Goal: Task Accomplishment & Management: Manage account settings

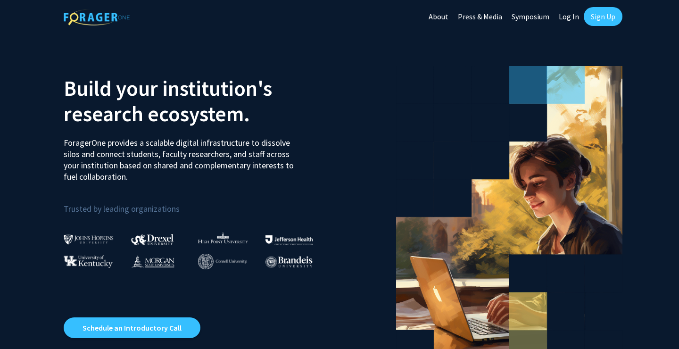
click at [597, 14] on link "Sign Up" at bounding box center [603, 16] width 39 height 19
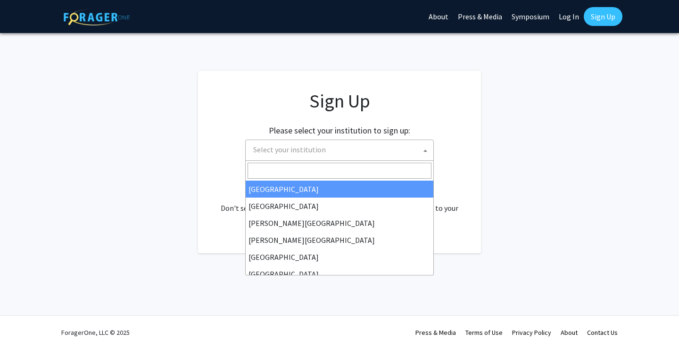
click at [314, 149] on span "Select your institution" at bounding box center [289, 149] width 73 height 9
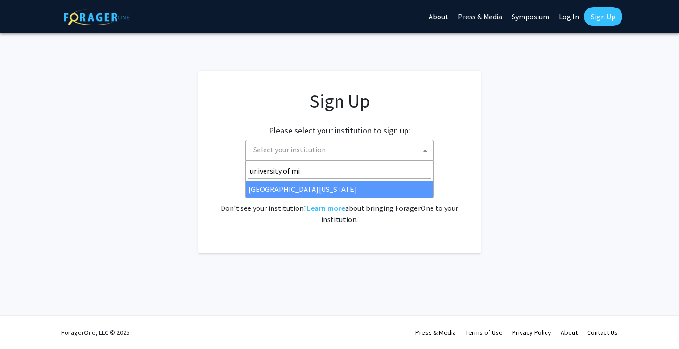
type input "university of mi"
select select "33"
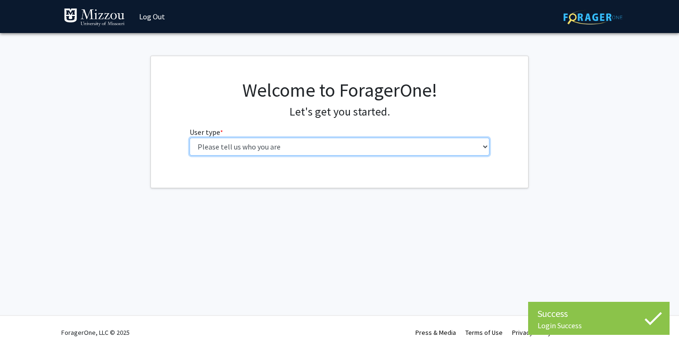
click at [224, 144] on select "Please tell us who you are Undergraduate Student Master's Student Doctoral Cand…" at bounding box center [340, 147] width 301 height 18
select select "1: undergrad"
click at [190, 138] on select "Please tell us who you are Undergraduate Student Master's Student Doctoral Cand…" at bounding box center [340, 147] width 301 height 18
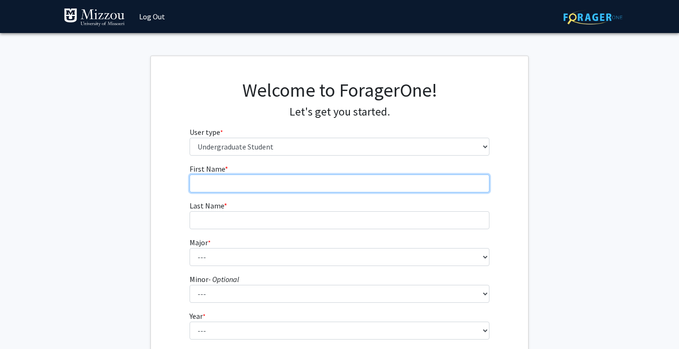
click at [255, 182] on input "First Name * required" at bounding box center [340, 184] width 301 height 18
type input "Sophie"
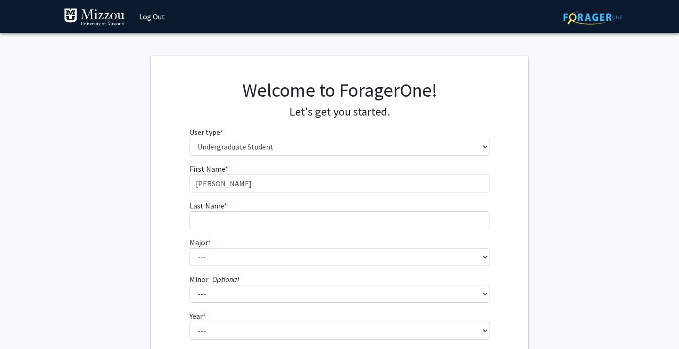
click at [306, 231] on form "First Name * required Sophie Last Name * required Major * required --- Agribusi…" at bounding box center [340, 278] width 301 height 230
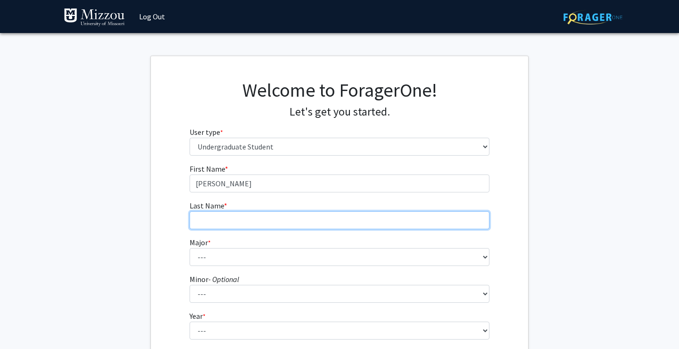
click at [306, 225] on input "Last Name * required" at bounding box center [340, 220] width 301 height 18
type input "Dawson"
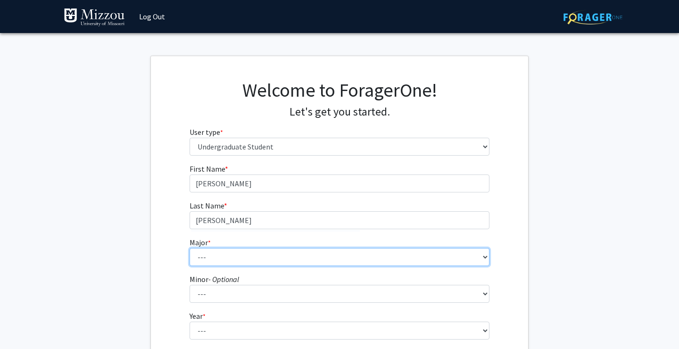
click at [272, 254] on select "--- Agribusiness Management Agricultural Education Agricultural Education: Comm…" at bounding box center [340, 257] width 301 height 18
click at [190, 248] on select "--- Agribusiness Management Agricultural Education Agricultural Education: Comm…" at bounding box center [340, 257] width 301 height 18
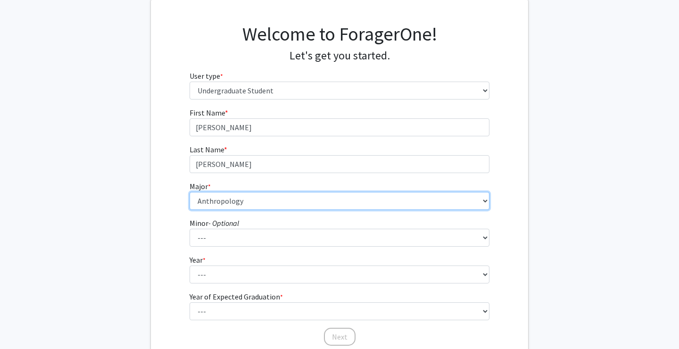
scroll to position [59, 0]
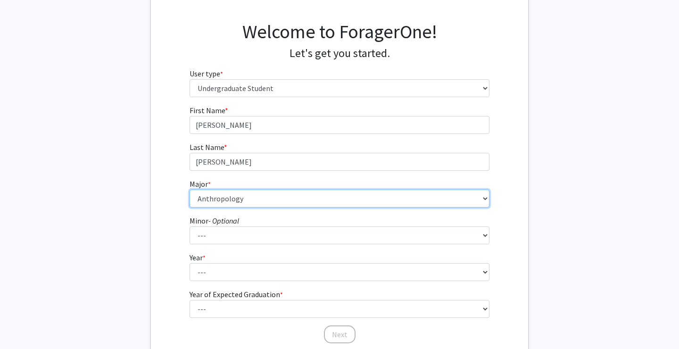
click at [488, 198] on select "--- Agribusiness Management Agricultural Education Agricultural Education: Comm…" at bounding box center [340, 199] width 301 height 18
click at [190, 190] on select "--- Agribusiness Management Agricultural Education Agricultural Education: Comm…" at bounding box center [340, 199] width 301 height 18
click at [309, 199] on select "--- Agribusiness Management Agricultural Education Agricultural Education: Comm…" at bounding box center [340, 199] width 301 height 18
select select "9: 2498"
click at [190, 190] on select "--- Agribusiness Management Agricultural Education Agricultural Education: Comm…" at bounding box center [340, 199] width 301 height 18
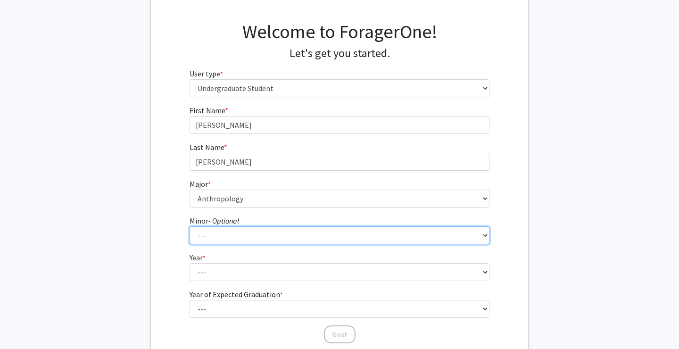
click at [277, 234] on select "--- Accountancy Aerospace Engineering Aerospace Studies Agribusiness Management…" at bounding box center [340, 235] width 301 height 18
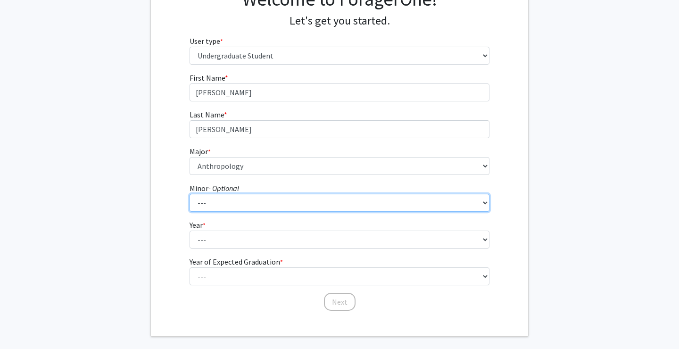
scroll to position [94, 0]
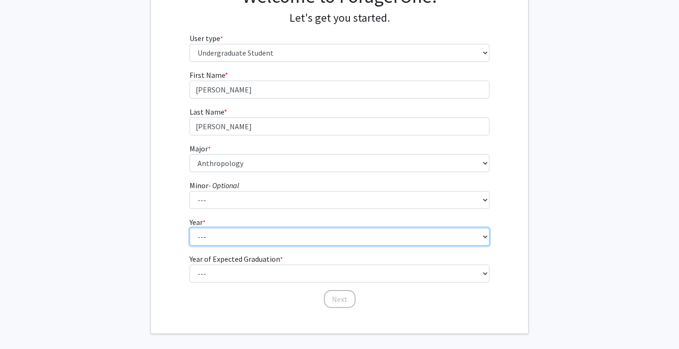
click at [224, 241] on select "--- First-year Sophomore Junior Senior Postbaccalaureate Certificate" at bounding box center [340, 237] width 301 height 18
select select "3: junior"
click at [190, 228] on select "--- First-year Sophomore Junior Senior Postbaccalaureate Certificate" at bounding box center [340, 237] width 301 height 18
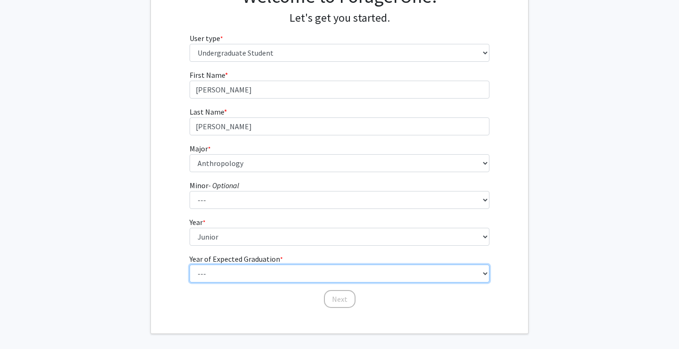
click at [233, 268] on select "--- 2025 2026 2027 2028 2029 2030 2031 2032 2033 2034" at bounding box center [340, 274] width 301 height 18
select select "3: 2027"
click at [190, 265] on select "--- 2025 2026 2027 2028 2029 2030 2031 2032 2033 2034" at bounding box center [340, 274] width 301 height 18
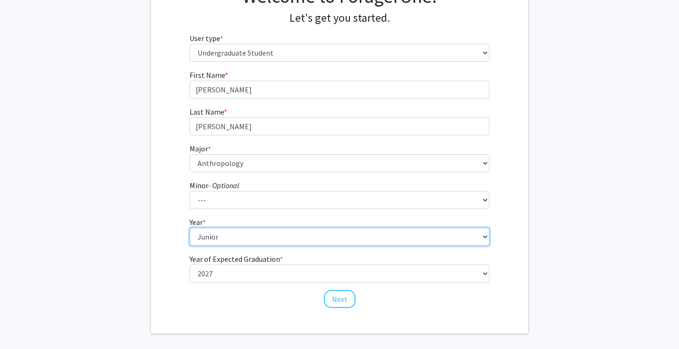
click at [232, 242] on select "--- First-year Sophomore Junior Senior Postbaccalaureate Certificate" at bounding box center [340, 237] width 301 height 18
select select "2: sophomore"
click at [190, 228] on select "--- First-year Sophomore Junior Senior Postbaccalaureate Certificate" at bounding box center [340, 237] width 301 height 18
click at [348, 238] on select "--- First-year Sophomore Junior Senior Postbaccalaureate Certificate" at bounding box center [340, 237] width 301 height 18
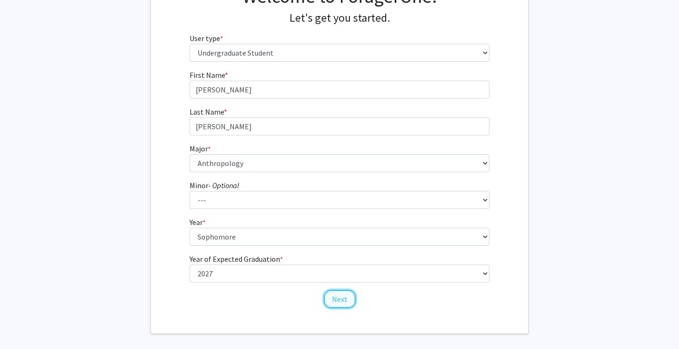
click at [340, 296] on button "Next" at bounding box center [340, 299] width 32 height 18
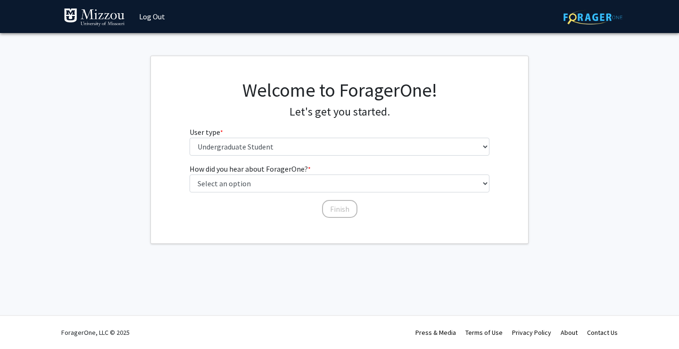
scroll to position [0, 0]
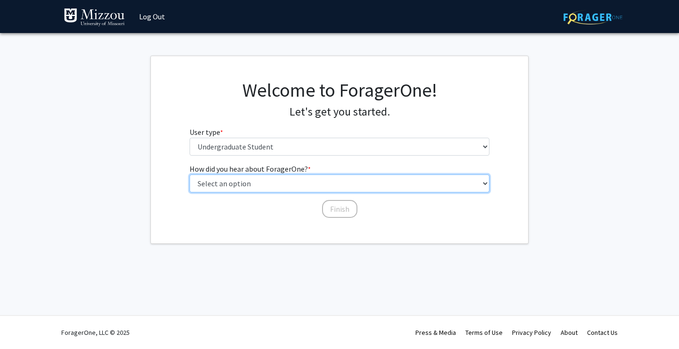
click at [260, 186] on select "Select an option Peer/student recommendation Faculty/staff recommendation Unive…" at bounding box center [340, 184] width 301 height 18
select select "2: faculty_recommendation"
click at [190, 175] on select "Select an option Peer/student recommendation Faculty/staff recommendation Unive…" at bounding box center [340, 184] width 301 height 18
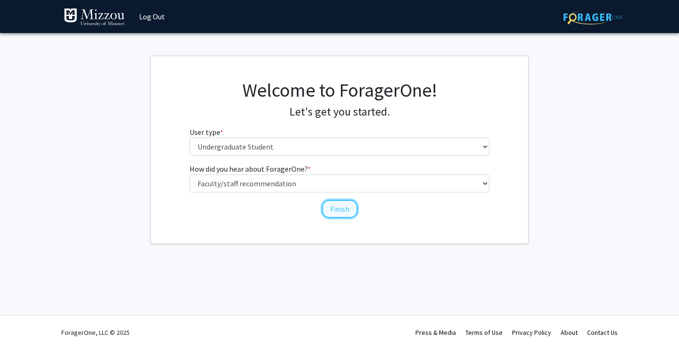
click at [329, 209] on button "Finish" at bounding box center [339, 209] width 35 height 18
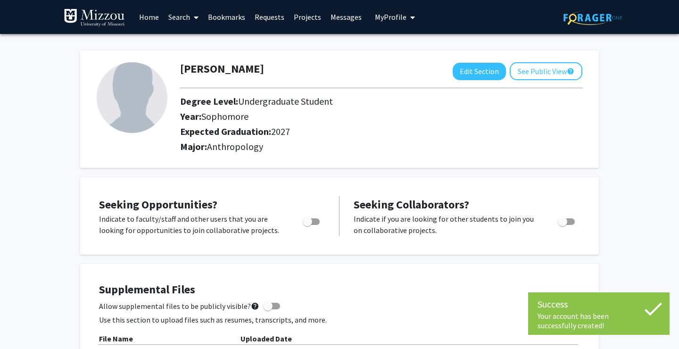
click at [318, 221] on span "Toggle" at bounding box center [311, 221] width 17 height 7
click at [308, 225] on input "Are you actively seeking opportunities?" at bounding box center [307, 225] width 0 height 0
checkbox input "true"
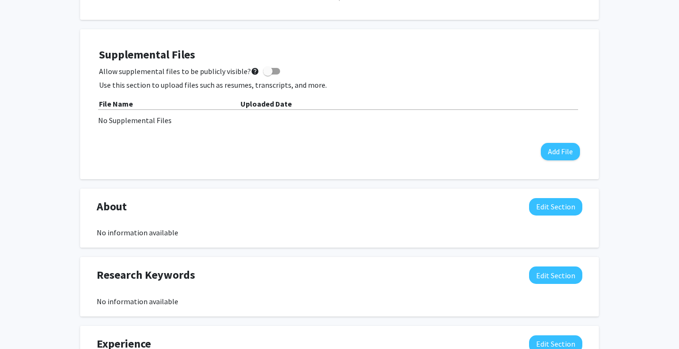
scroll to position [234, 0]
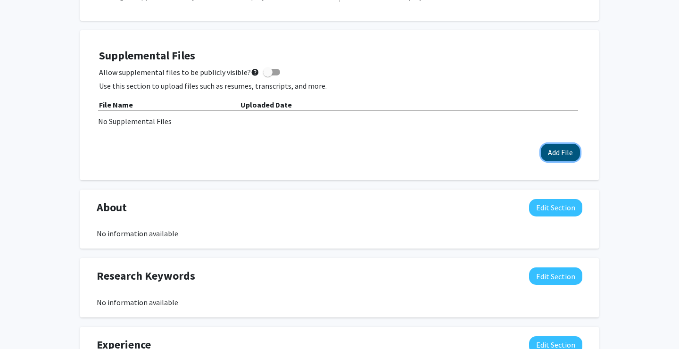
click at [555, 159] on button "Add File" at bounding box center [560, 152] width 39 height 17
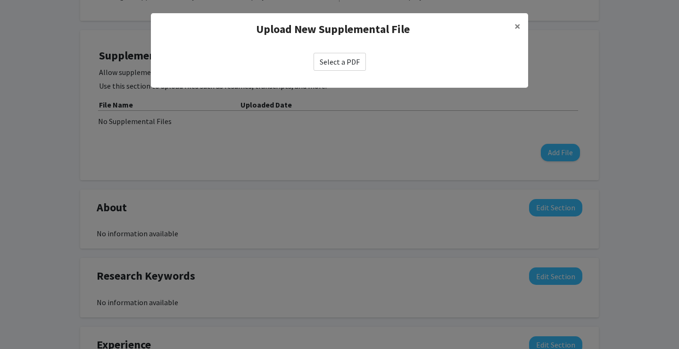
click at [332, 65] on label "Select a PDF" at bounding box center [340, 62] width 52 height 18
click at [0, 0] on input "Select a PDF" at bounding box center [0, 0] width 0 height 0
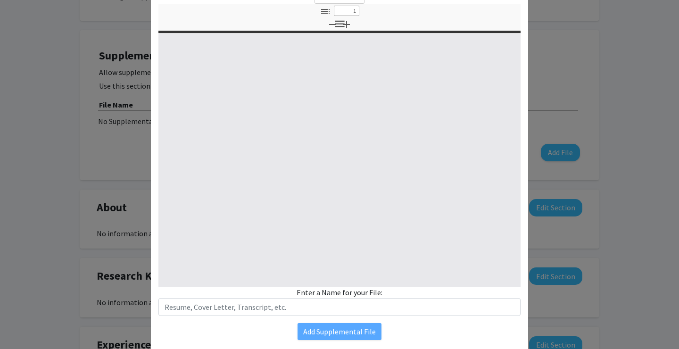
select select "custom"
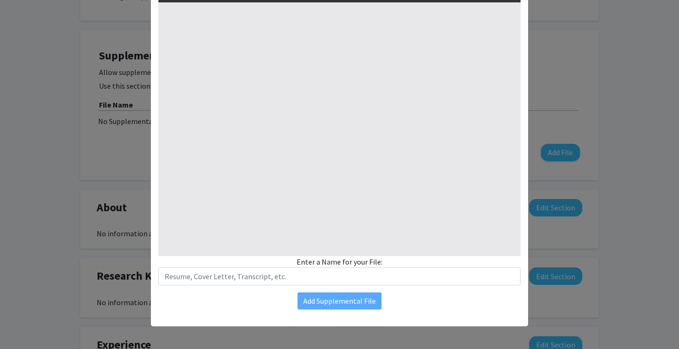
type input "0"
select select "custom"
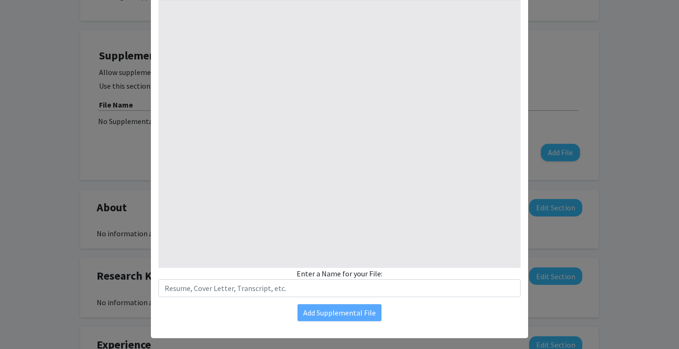
type input "1"
select select "auto"
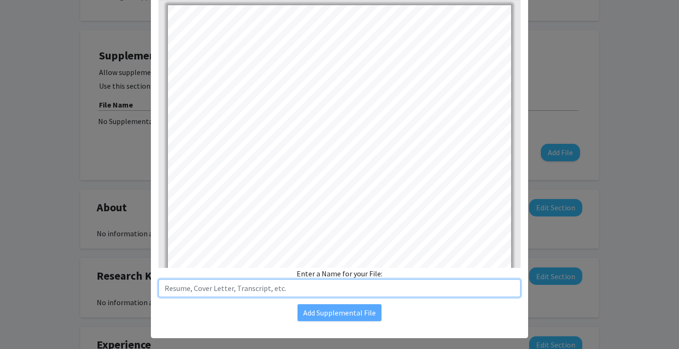
click at [288, 293] on input "text" at bounding box center [340, 288] width 362 height 18
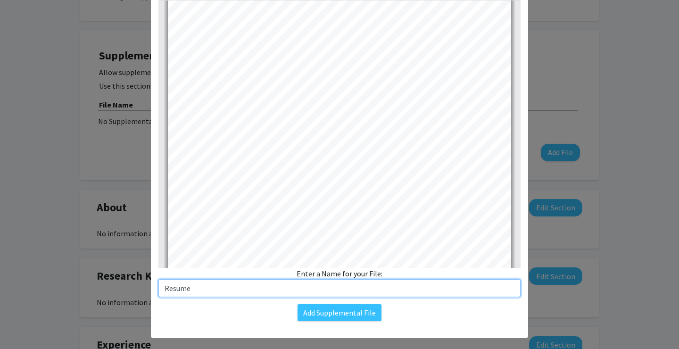
scroll to position [66, 0]
type input "Resume"
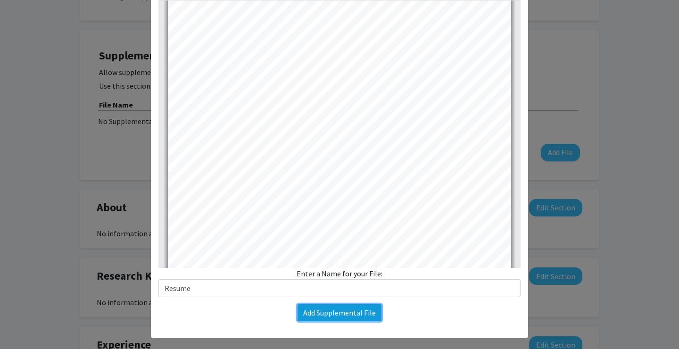
click at [347, 312] on button "Add Supplemental File" at bounding box center [340, 312] width 84 height 17
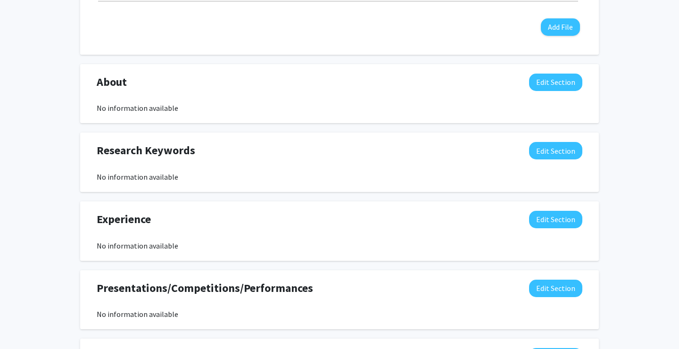
scroll to position [375, 0]
click at [540, 81] on button "Edit Section" at bounding box center [555, 82] width 53 height 17
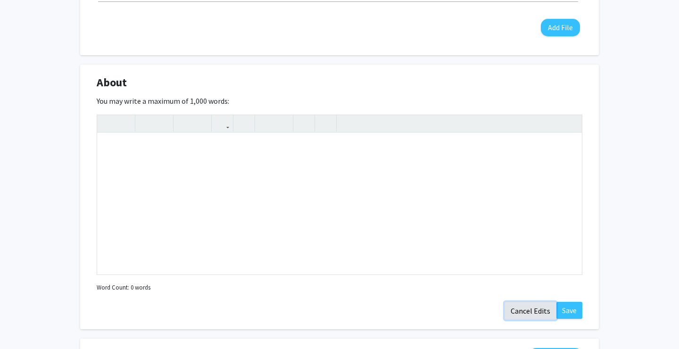
click at [529, 313] on button "Cancel Edits" at bounding box center [531, 311] width 52 height 18
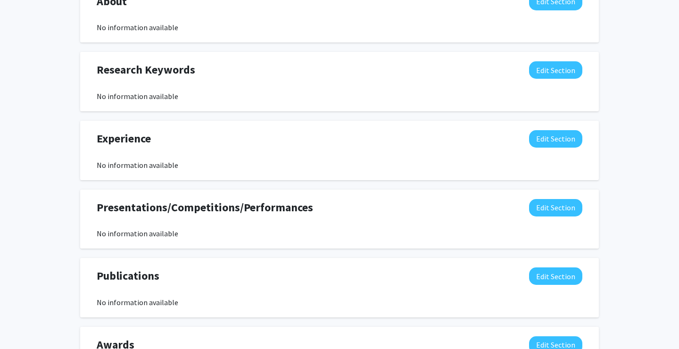
scroll to position [455, 0]
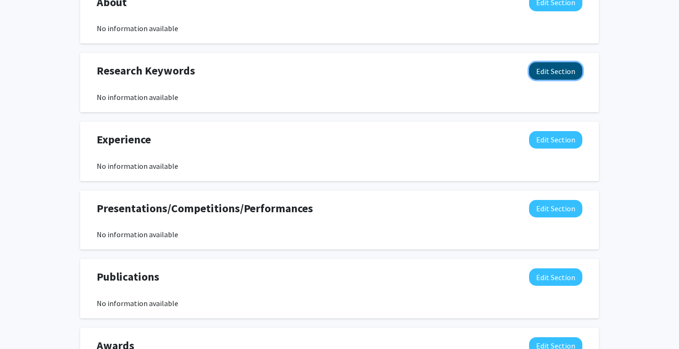
click at [542, 78] on button "Edit Section" at bounding box center [555, 70] width 53 height 17
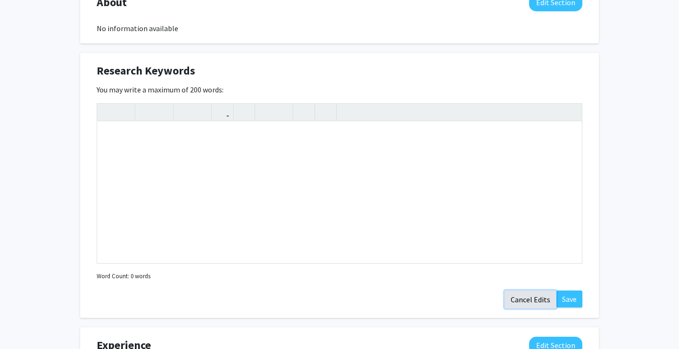
click at [527, 299] on button "Cancel Edits" at bounding box center [531, 300] width 52 height 18
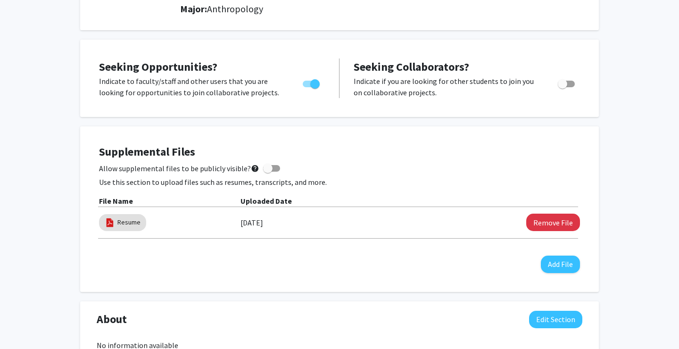
scroll to position [0, 0]
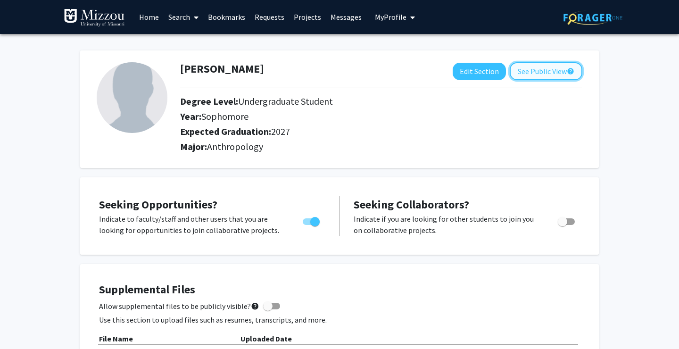
click at [545, 73] on button "See Public View help" at bounding box center [546, 71] width 73 height 18
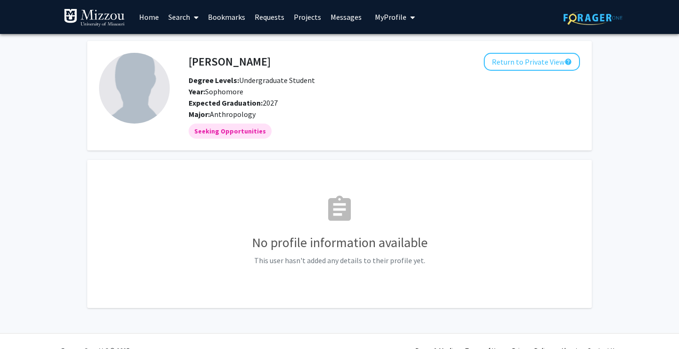
click at [225, 85] on div "Degree Levels: Undergraduate Student" at bounding box center [338, 80] width 313 height 11
click at [146, 75] on img at bounding box center [134, 88] width 71 height 71
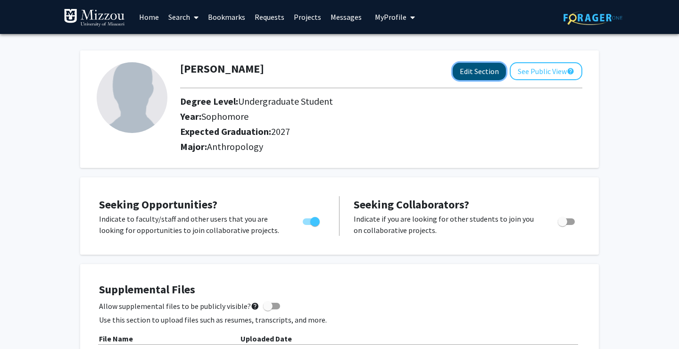
click at [457, 75] on button "Edit Section" at bounding box center [479, 71] width 53 height 17
select select "sophomore"
select select "2027"
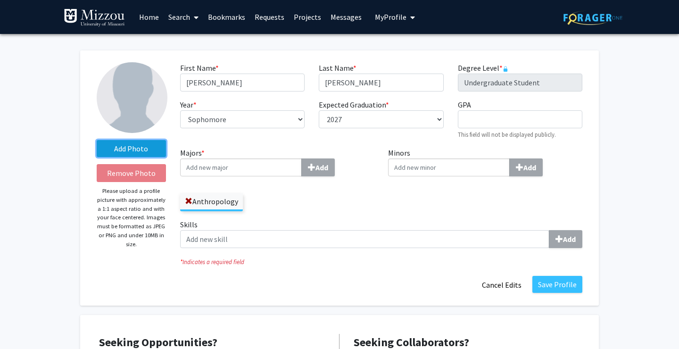
click at [119, 149] on label "Add Photo" at bounding box center [131, 148] width 69 height 17
click at [0, 0] on input "Add Photo" at bounding box center [0, 0] width 0 height 0
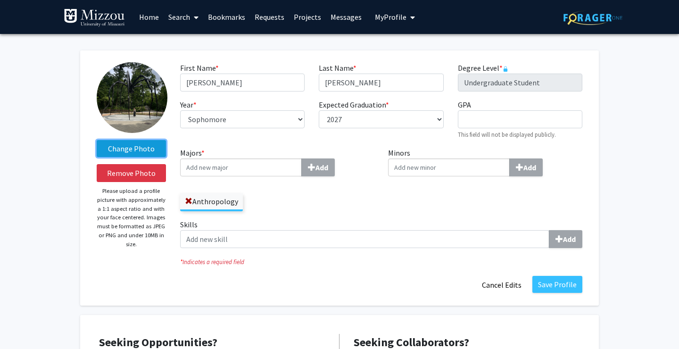
click at [123, 146] on label "Change Photo" at bounding box center [131, 148] width 69 height 17
click at [0, 0] on input "Change Photo" at bounding box center [0, 0] width 0 height 0
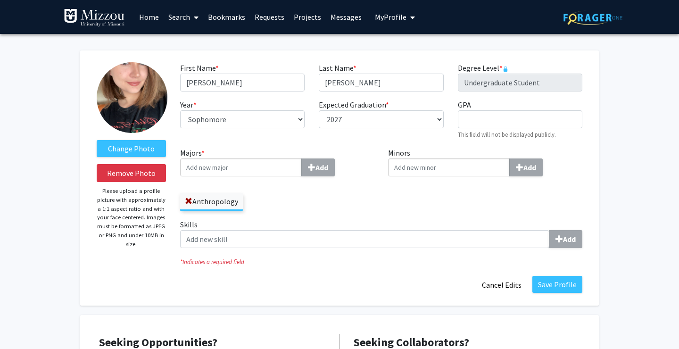
click at [121, 101] on img at bounding box center [132, 97] width 71 height 71
click at [126, 151] on label "Change Photo" at bounding box center [131, 148] width 69 height 17
click at [0, 0] on input "Change Photo" at bounding box center [0, 0] width 0 height 0
click at [147, 150] on label "Change Photo" at bounding box center [131, 148] width 69 height 17
click at [0, 0] on input "Change Photo" at bounding box center [0, 0] width 0 height 0
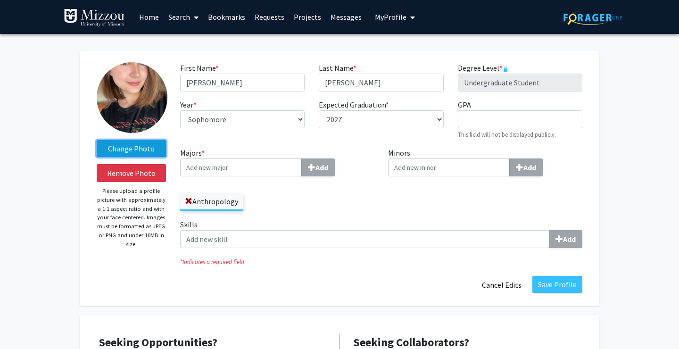
click at [132, 143] on label "Change Photo" at bounding box center [131, 148] width 69 height 17
click at [0, 0] on input "Change Photo" at bounding box center [0, 0] width 0 height 0
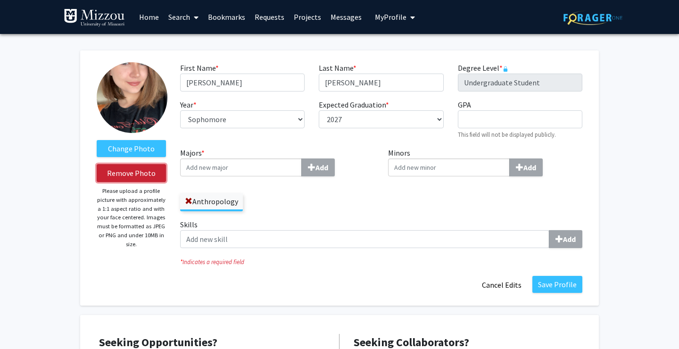
click at [134, 180] on button "Remove Photo" at bounding box center [131, 173] width 69 height 18
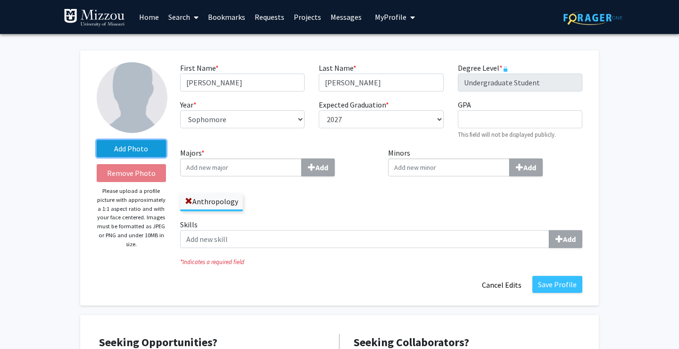
click at [136, 150] on label "Add Photo" at bounding box center [131, 148] width 69 height 17
click at [0, 0] on input "Add Photo" at bounding box center [0, 0] width 0 height 0
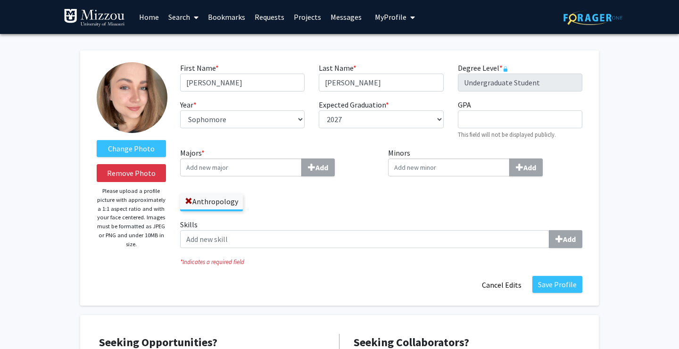
click at [254, 160] on input "Majors * Add" at bounding box center [241, 168] width 122 height 18
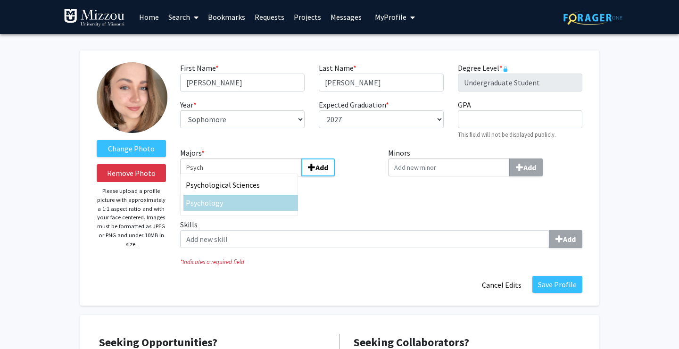
type input "Psych"
click at [234, 201] on div "Psych ology" at bounding box center [241, 202] width 110 height 11
click at [234, 176] on input "Psych" at bounding box center [241, 168] width 122 height 18
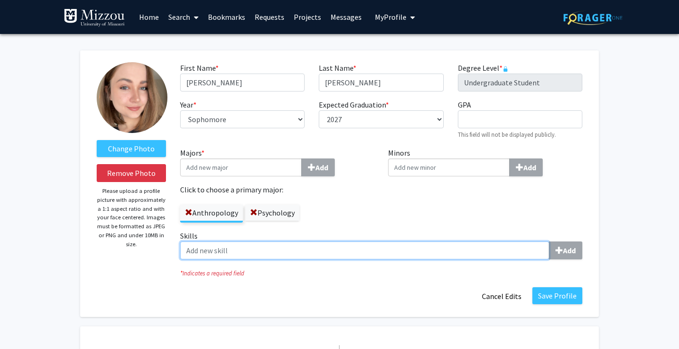
click at [323, 248] on input "Skills Add" at bounding box center [364, 251] width 369 height 18
type input "e"
type input "M"
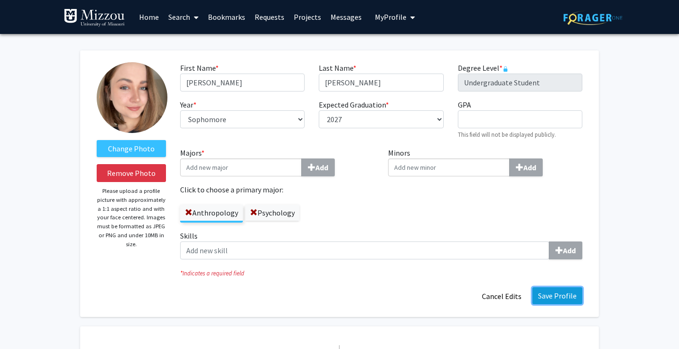
click at [567, 300] on button "Save Profile" at bounding box center [558, 295] width 50 height 17
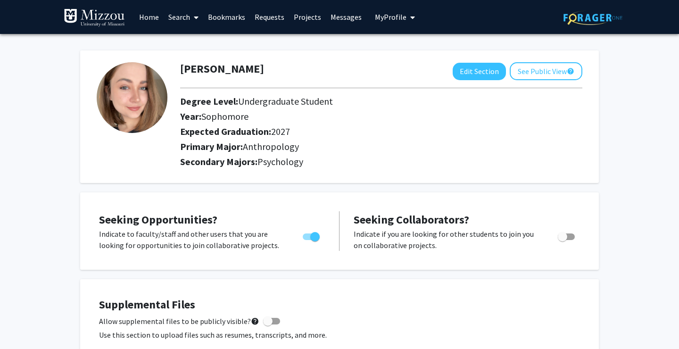
click at [305, 17] on link "Projects" at bounding box center [307, 16] width 37 height 33
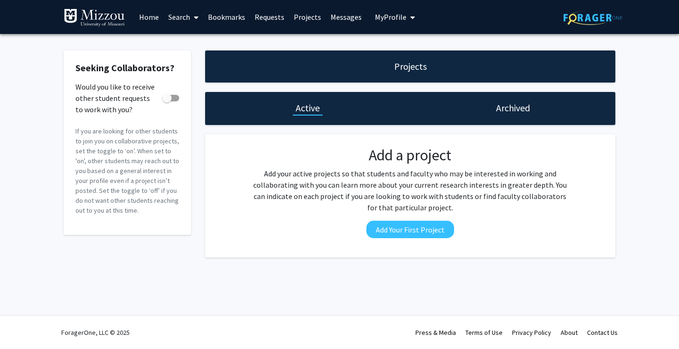
click at [183, 15] on link "Search" at bounding box center [184, 16] width 40 height 33
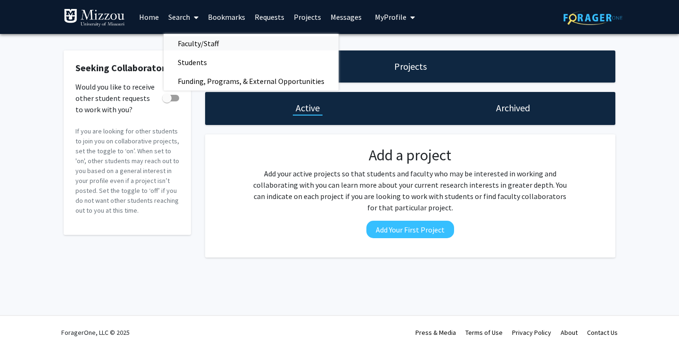
click at [202, 42] on span "Faculty/Staff" at bounding box center [198, 43] width 69 height 19
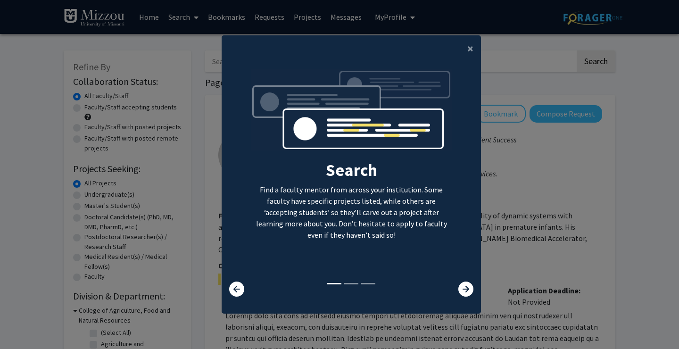
scroll to position [9, 0]
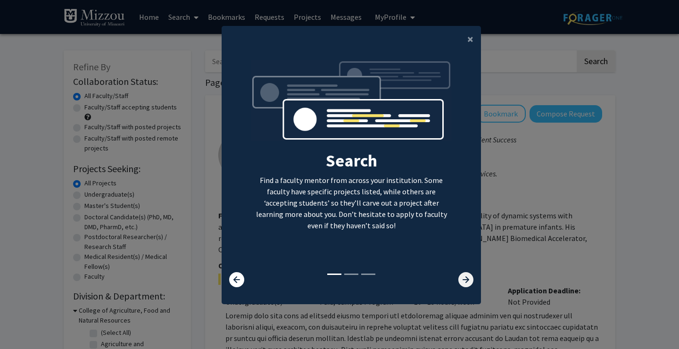
click at [463, 283] on icon at bounding box center [466, 279] width 15 height 15
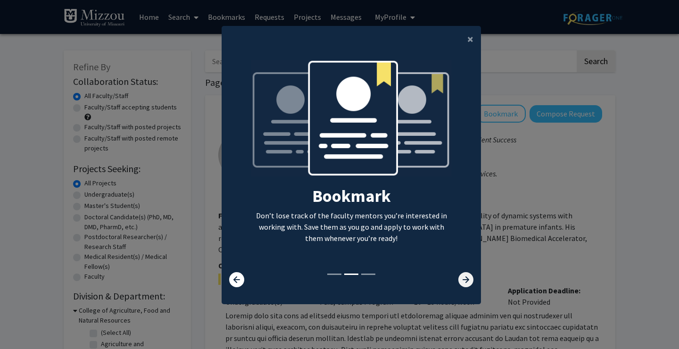
click at [463, 283] on icon at bounding box center [466, 279] width 15 height 15
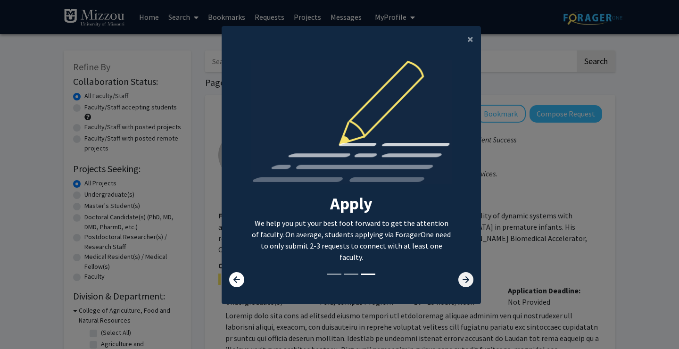
click at [464, 281] on icon at bounding box center [466, 279] width 15 height 15
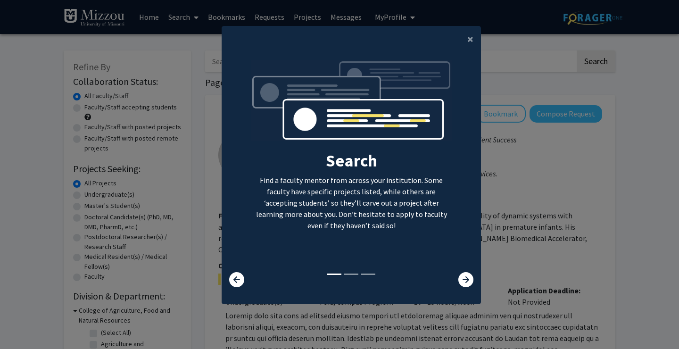
click at [247, 277] on div at bounding box center [243, 279] width 43 height 15
click at [228, 277] on div at bounding box center [243, 279] width 43 height 15
click at [234, 279] on icon at bounding box center [236, 279] width 15 height 15
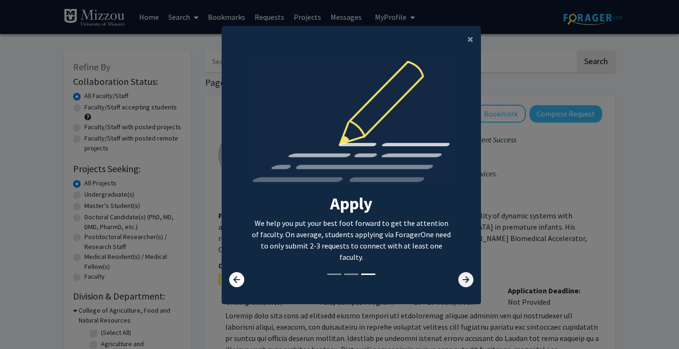
click at [467, 281] on icon at bounding box center [466, 279] width 15 height 15
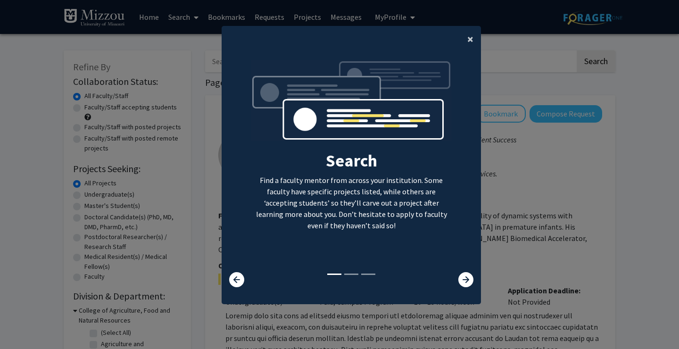
click at [468, 44] on span "×" at bounding box center [471, 39] width 6 height 15
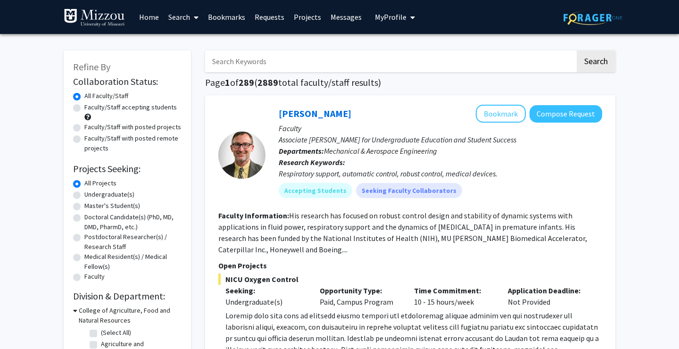
click at [108, 109] on label "Faculty/Staff accepting students" at bounding box center [130, 107] width 92 height 10
click at [91, 109] on input "Faculty/Staff accepting students" at bounding box center [87, 105] width 6 height 6
radio input "true"
click at [84, 194] on label "Undergraduate(s)" at bounding box center [109, 195] width 50 height 10
click at [84, 194] on input "Undergraduate(s)" at bounding box center [87, 193] width 6 height 6
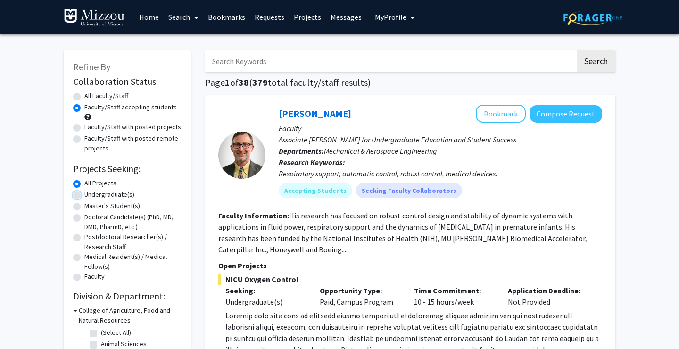
radio input "true"
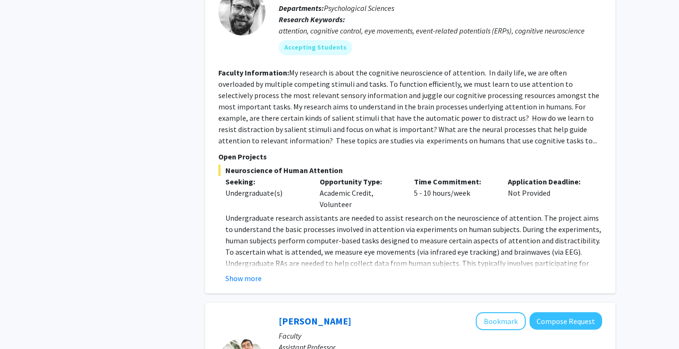
scroll to position [469, 0]
click at [255, 276] on button "Show more" at bounding box center [244, 278] width 36 height 11
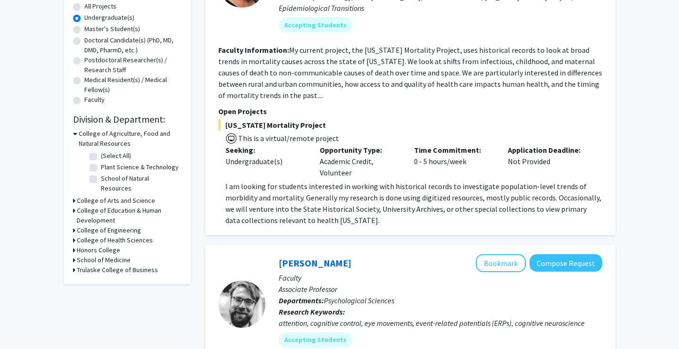
scroll to position [187, 0]
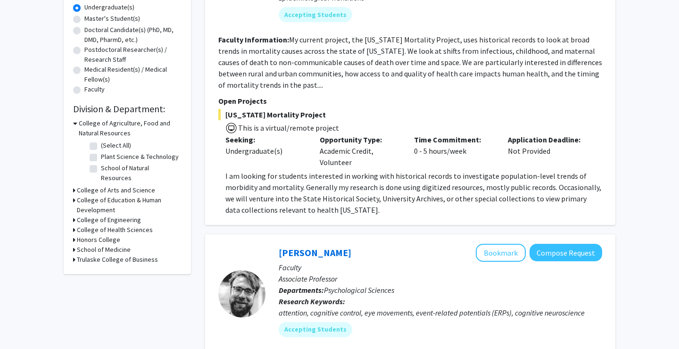
click at [81, 185] on h3 "College of Arts and Science" at bounding box center [116, 190] width 78 height 10
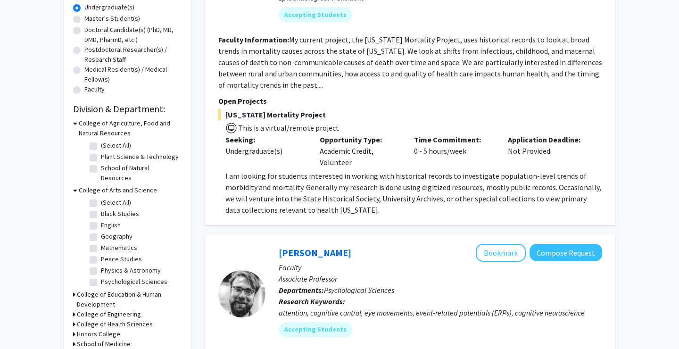
click at [101, 277] on label "Psychological Sciences" at bounding box center [134, 282] width 67 height 10
click at [101, 277] on input "Psychological Sciences" at bounding box center [104, 280] width 6 height 6
checkbox input "true"
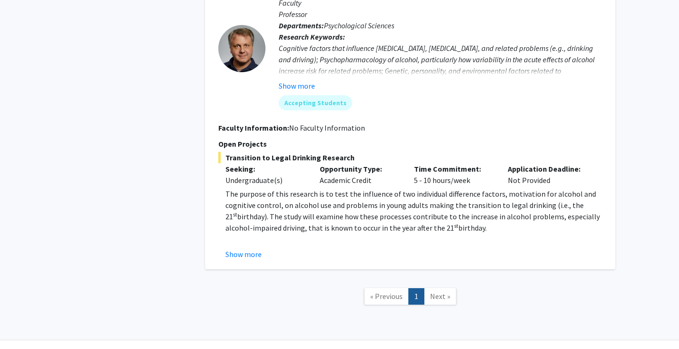
scroll to position [477, 0]
click at [440, 299] on span "Next »" at bounding box center [440, 295] width 20 height 9
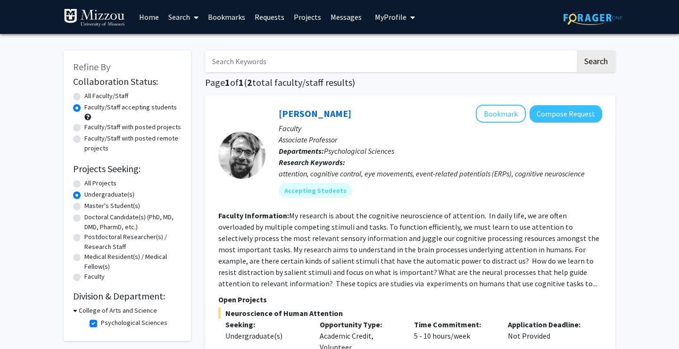
scroll to position [45, 0]
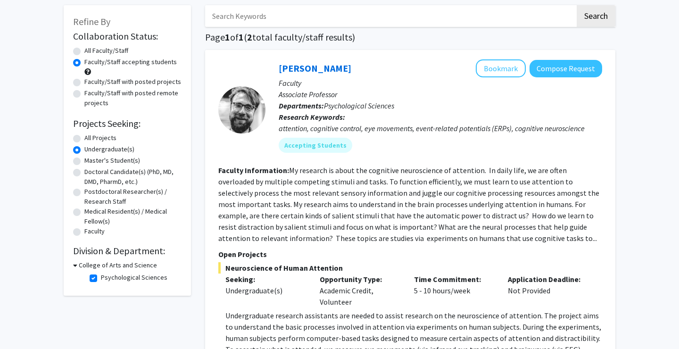
click at [79, 265] on h3 "College of Arts and Science" at bounding box center [118, 265] width 78 height 10
click at [78, 265] on h3 "College of Arts and Science" at bounding box center [116, 265] width 78 height 10
click at [101, 279] on label "Psychological Sciences" at bounding box center [134, 278] width 67 height 10
click at [101, 279] on input "Psychological Sciences" at bounding box center [104, 276] width 6 height 6
checkbox input "false"
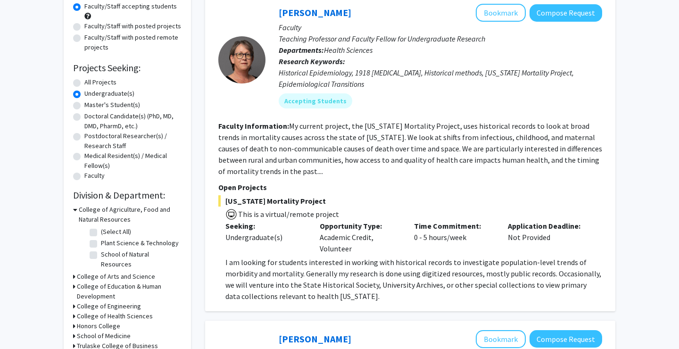
scroll to position [103, 0]
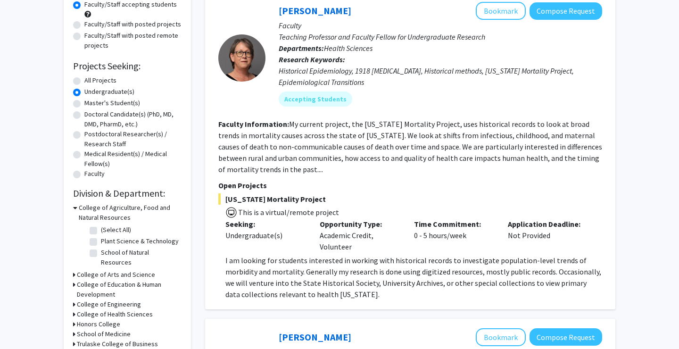
click at [79, 270] on h3 "College of Arts and Science" at bounding box center [116, 275] width 78 height 10
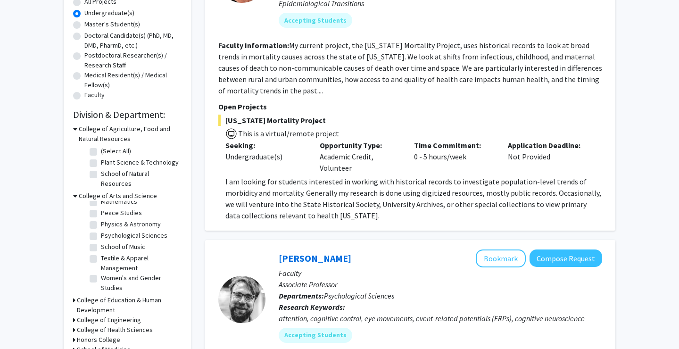
scroll to position [51, 0]
click at [75, 191] on icon at bounding box center [75, 196] width 4 height 10
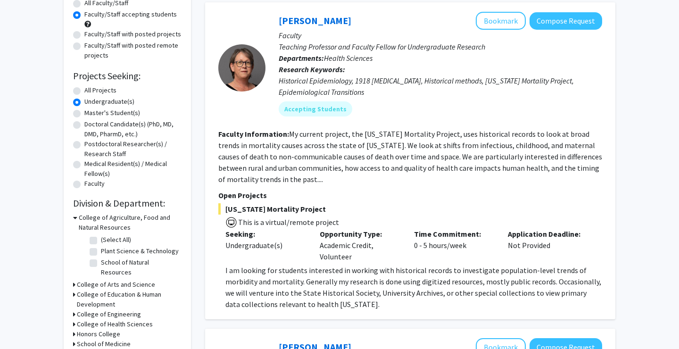
scroll to position [0, 0]
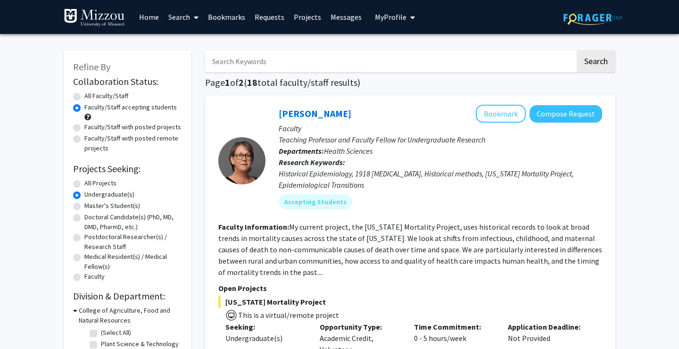
click at [255, 62] on input "Search Keywords" at bounding box center [390, 61] width 370 height 22
type input "anthro"
click at [577, 50] on button "Search" at bounding box center [596, 61] width 39 height 22
radio input "true"
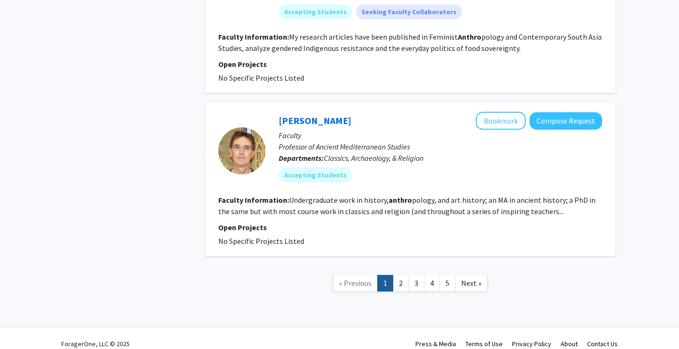
scroll to position [1551, 0]
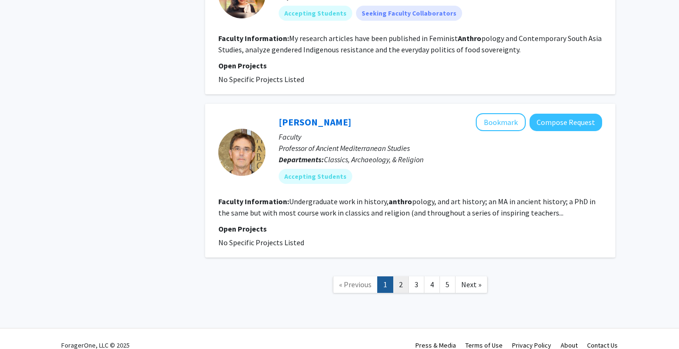
click at [397, 276] on link "2" at bounding box center [401, 284] width 16 height 17
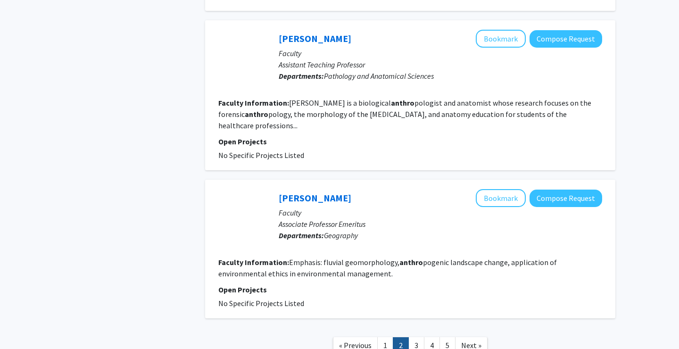
scroll to position [1375, 0]
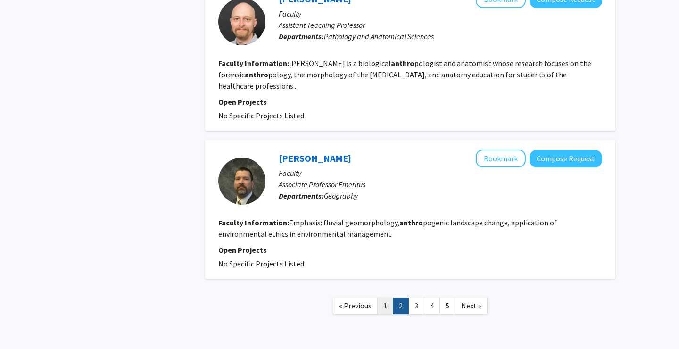
click at [390, 298] on link "1" at bounding box center [385, 306] width 16 height 17
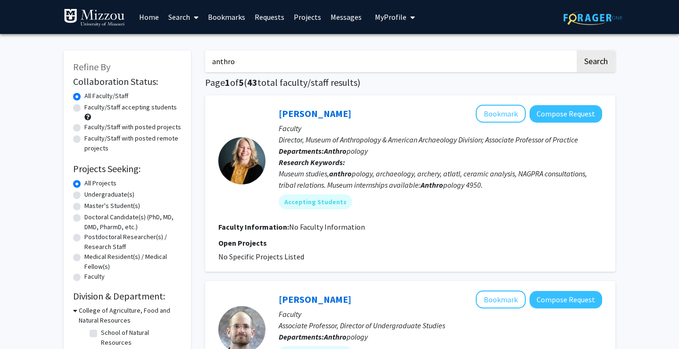
drag, startPoint x: 250, startPoint y: 60, endPoint x: 208, endPoint y: 58, distance: 41.6
click at [208, 58] on input "anthro" at bounding box center [390, 61] width 370 height 22
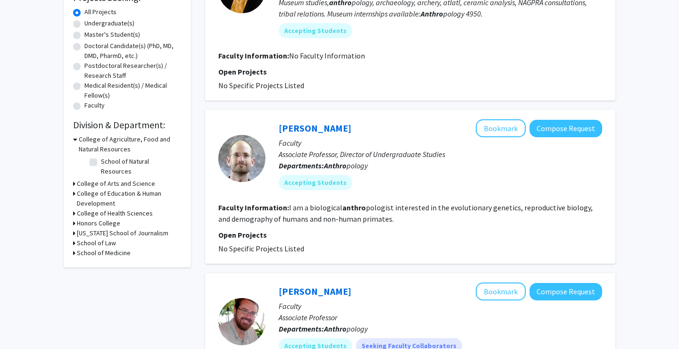
scroll to position [178, 0]
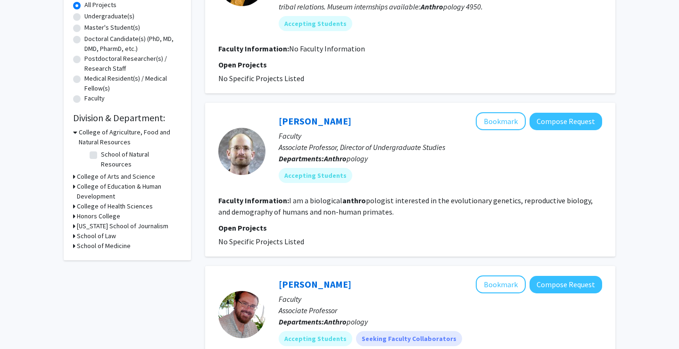
click at [84, 172] on h3 "College of Arts and Science" at bounding box center [116, 177] width 78 height 10
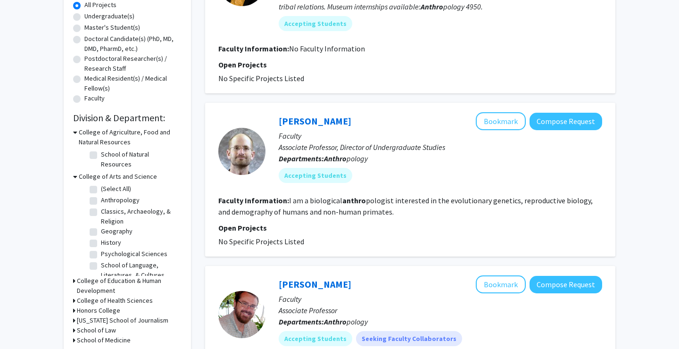
click at [101, 195] on label "Anthropology" at bounding box center [120, 200] width 39 height 10
click at [101, 195] on input "Anthropology" at bounding box center [104, 198] width 6 height 6
checkbox input "true"
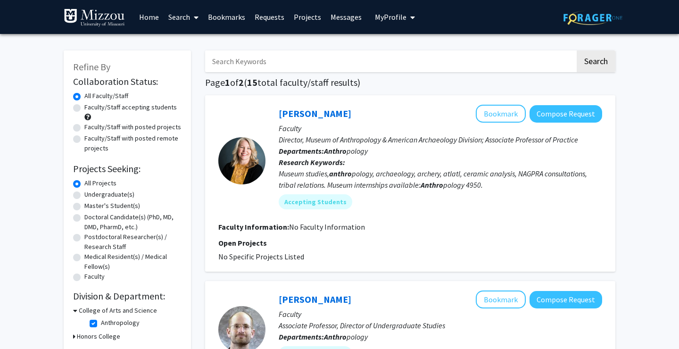
click at [93, 318] on fg-checkbox-list "Anthropology Anthropology" at bounding box center [134, 324] width 94 height 16
click at [101, 321] on label "Anthropology" at bounding box center [120, 323] width 39 height 10
click at [101, 321] on input "Anthropology" at bounding box center [104, 321] width 6 height 6
checkbox input "false"
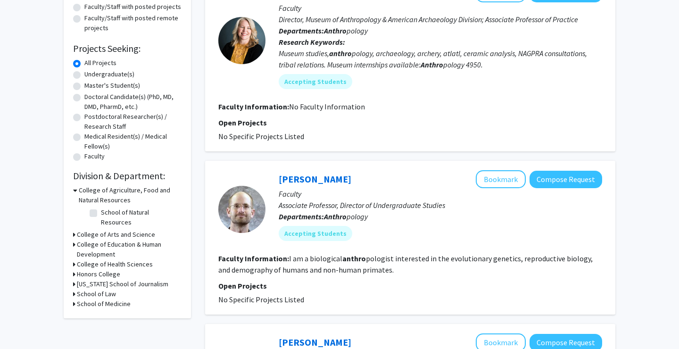
scroll to position [120, 0]
click at [97, 230] on h3 "College of Arts and Science" at bounding box center [116, 235] width 78 height 10
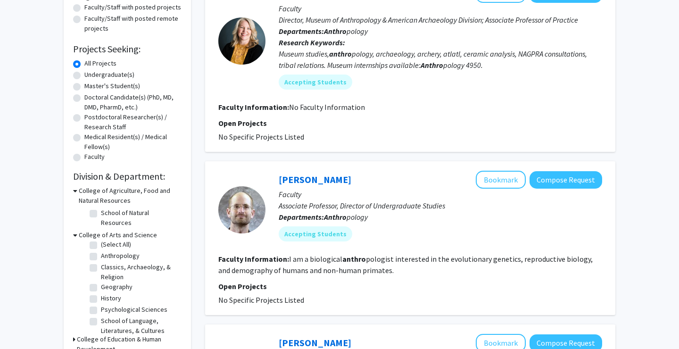
scroll to position [2, 0]
click at [101, 240] on label "(Select All)" at bounding box center [116, 245] width 30 height 10
click at [101, 240] on input "(Select All)" at bounding box center [104, 243] width 6 height 6
checkbox input "true"
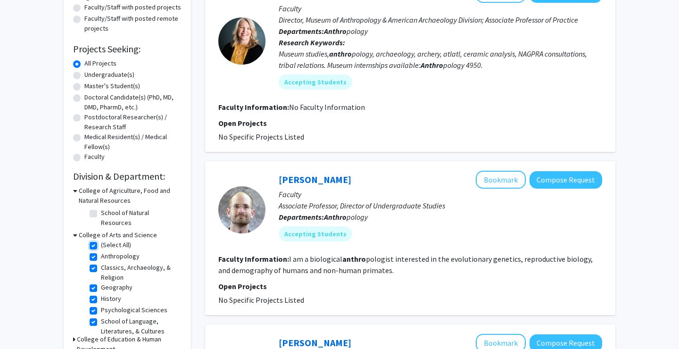
checkbox input "true"
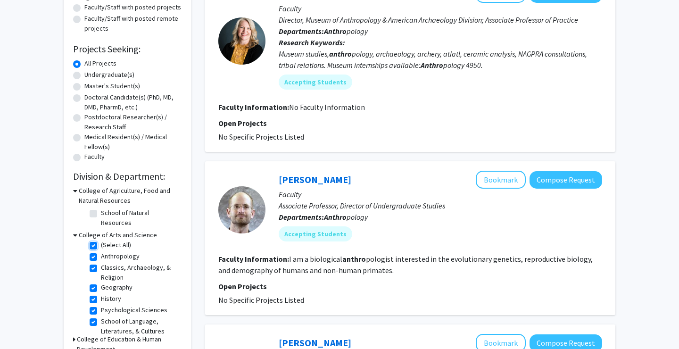
checkbox input "true"
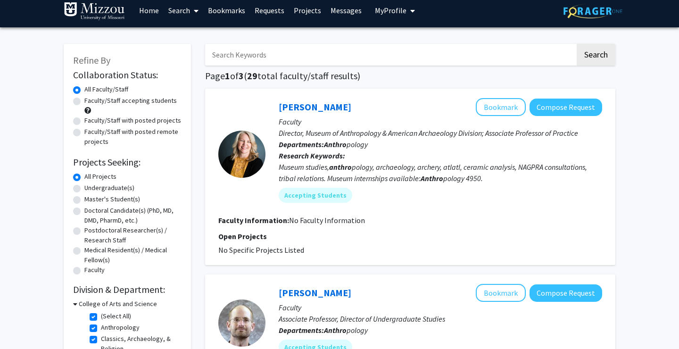
scroll to position [183, 0]
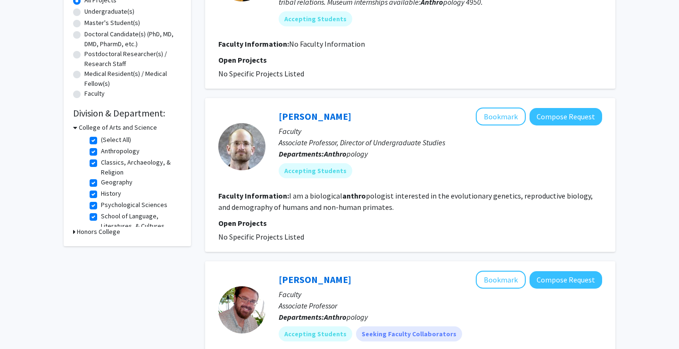
click at [101, 142] on label "(Select All)" at bounding box center [116, 140] width 30 height 10
click at [101, 141] on input "(Select All)" at bounding box center [104, 138] width 6 height 6
checkbox input "false"
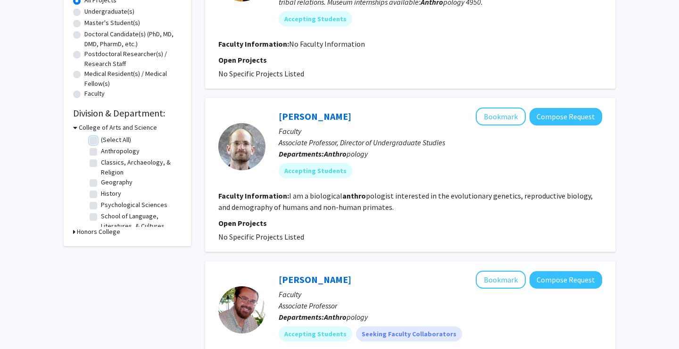
checkbox input "false"
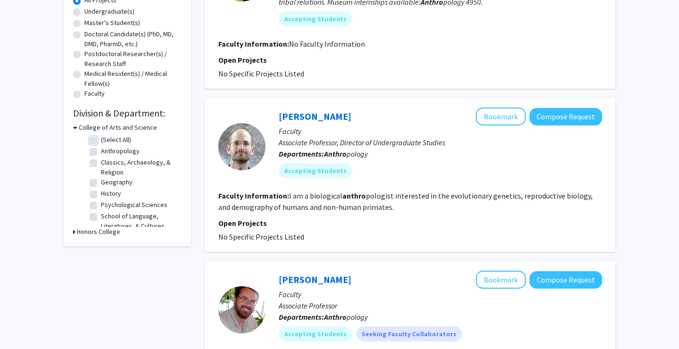
checkbox input "false"
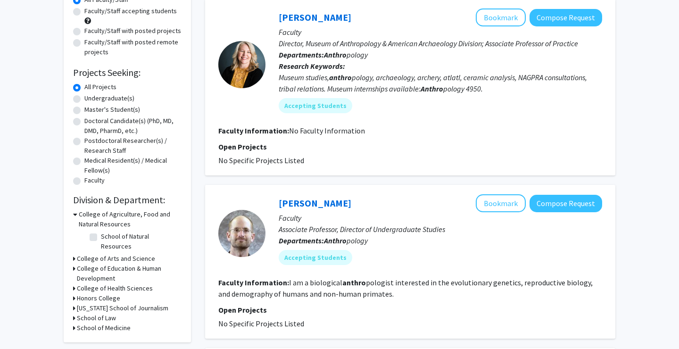
scroll to position [96, 0]
click at [87, 217] on h3 "College of Agriculture, Food and Natural Resources" at bounding box center [130, 220] width 103 height 20
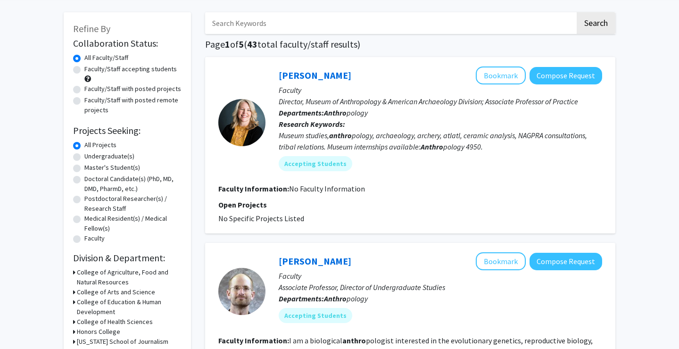
scroll to position [33, 0]
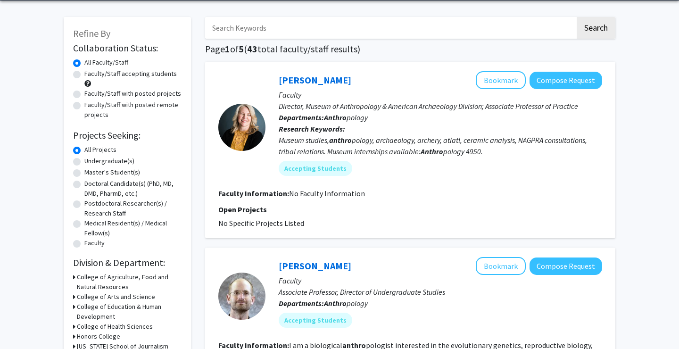
click at [84, 162] on label "Undergraduate(s)" at bounding box center [109, 161] width 50 height 10
click at [84, 162] on input "Undergraduate(s)" at bounding box center [87, 159] width 6 height 6
radio input "true"
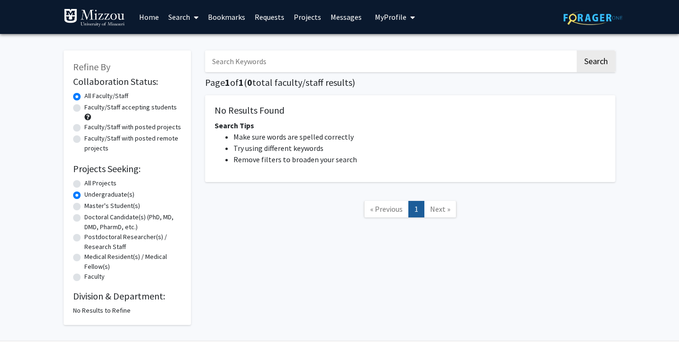
click at [84, 109] on label "Faculty/Staff accepting students" at bounding box center [130, 107] width 92 height 10
click at [84, 109] on input "Faculty/Staff accepting students" at bounding box center [87, 105] width 6 height 6
radio input "true"
click at [293, 66] on input "Search Keywords" at bounding box center [390, 61] width 370 height 22
click at [577, 50] on button "Search" at bounding box center [596, 61] width 39 height 22
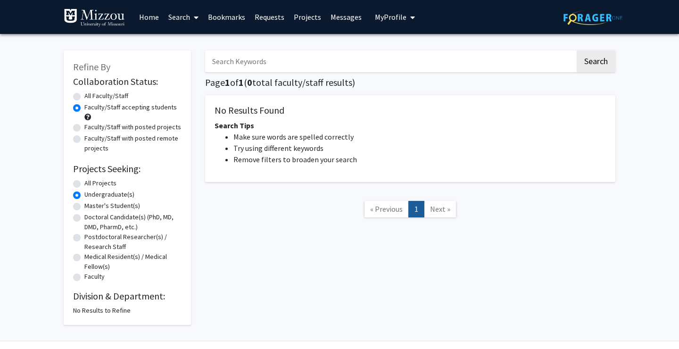
radio input "true"
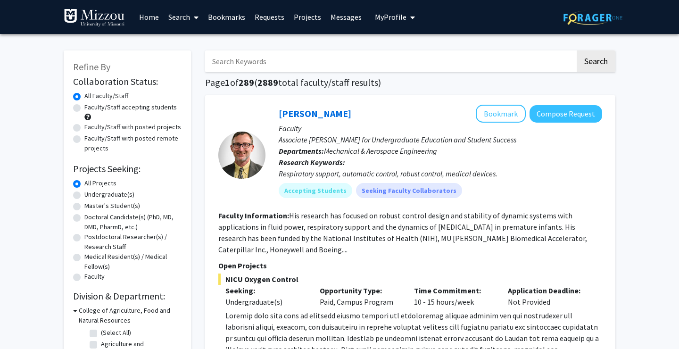
scroll to position [29, 0]
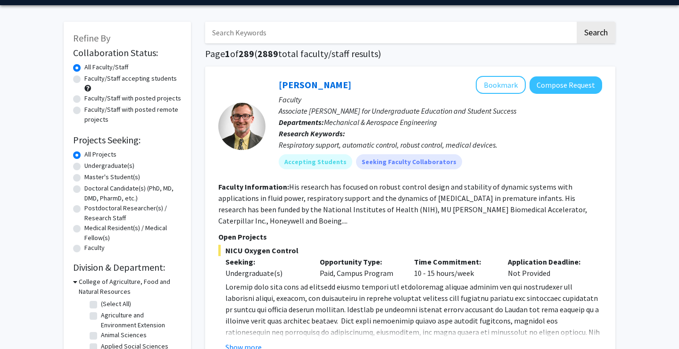
click at [84, 165] on label "Undergraduate(s)" at bounding box center [109, 166] width 50 height 10
click at [84, 165] on input "Undergraduate(s)" at bounding box center [87, 164] width 6 height 6
radio input "true"
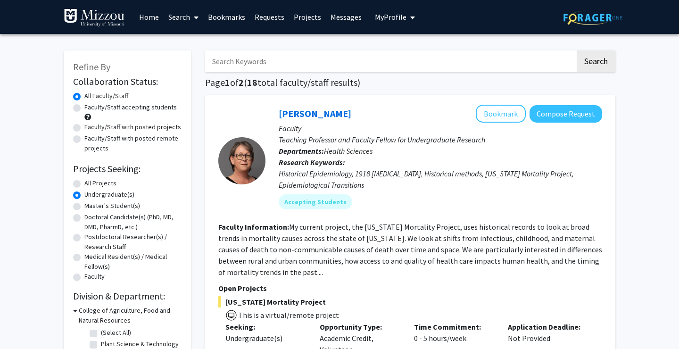
click at [84, 106] on label "Faculty/Staff accepting students" at bounding box center [130, 107] width 92 height 10
click at [84, 106] on input "Faculty/Staff accepting students" at bounding box center [87, 105] width 6 height 6
radio input "true"
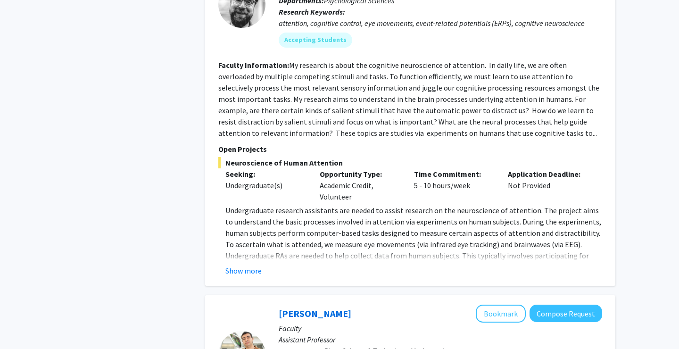
scroll to position [477, 0]
click at [249, 272] on button "Show more" at bounding box center [244, 270] width 36 height 11
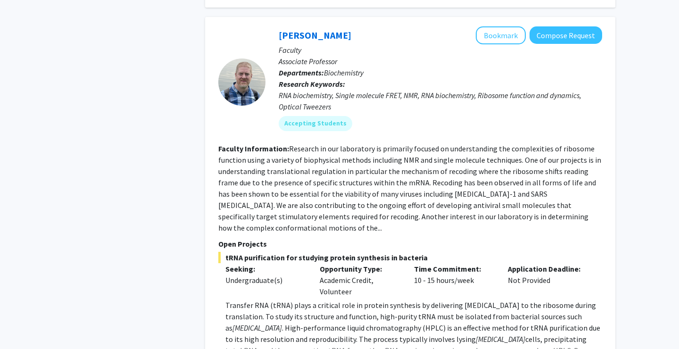
scroll to position [2992, 0]
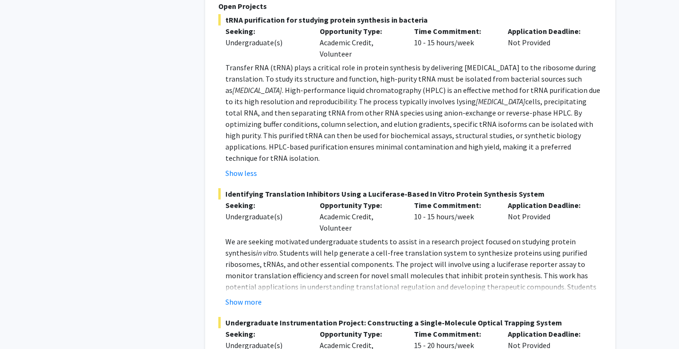
scroll to position [3230, 0]
click at [244, 297] on button "Show more" at bounding box center [244, 302] width 36 height 11
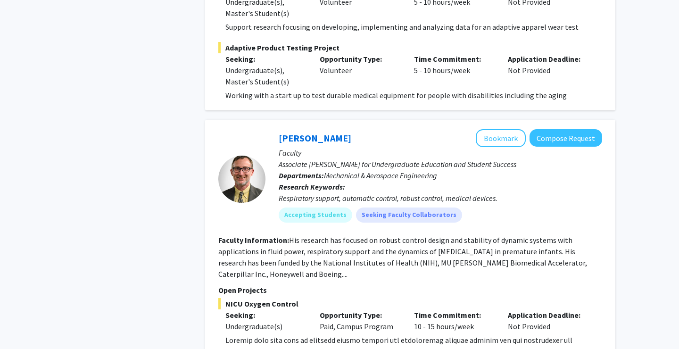
scroll to position [4350, 0]
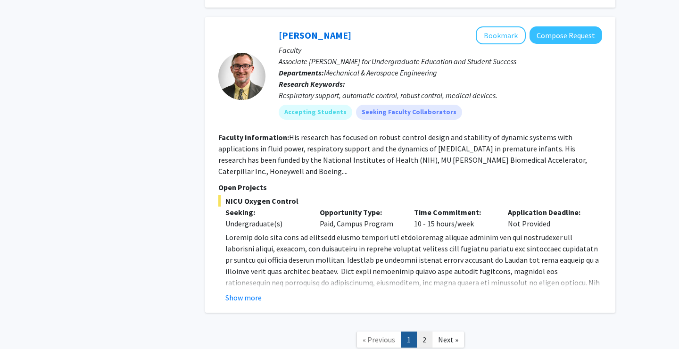
click at [428, 332] on link "2" at bounding box center [425, 340] width 16 height 17
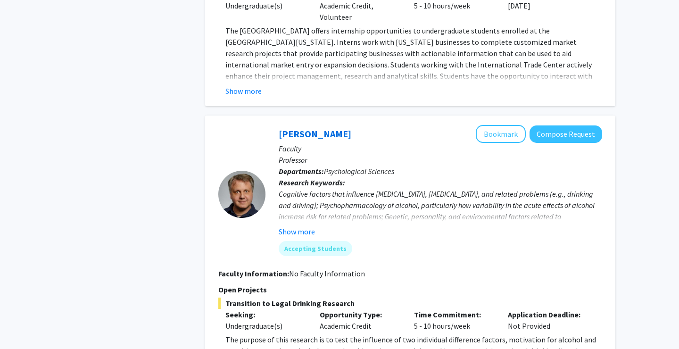
scroll to position [2282, 0]
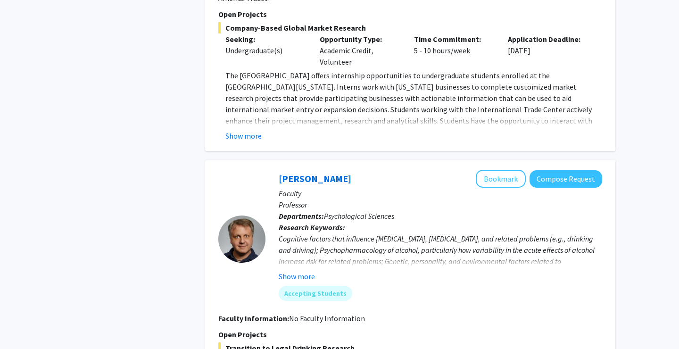
scroll to position [2239, 0]
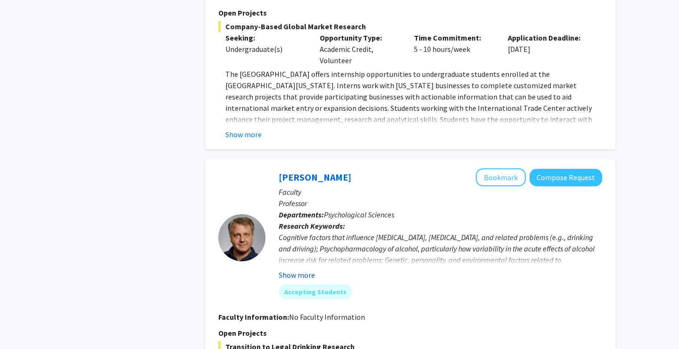
click at [311, 269] on button "Show more" at bounding box center [297, 274] width 36 height 11
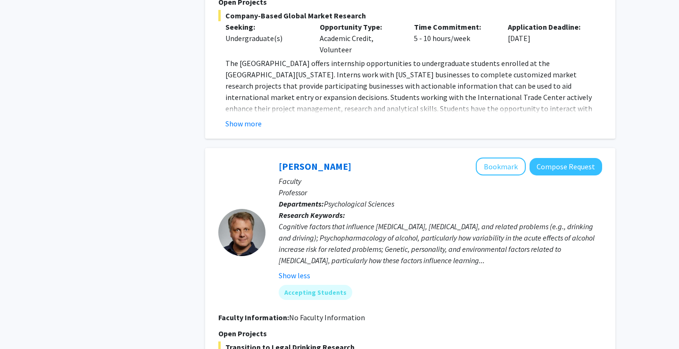
scroll to position [2430, 0]
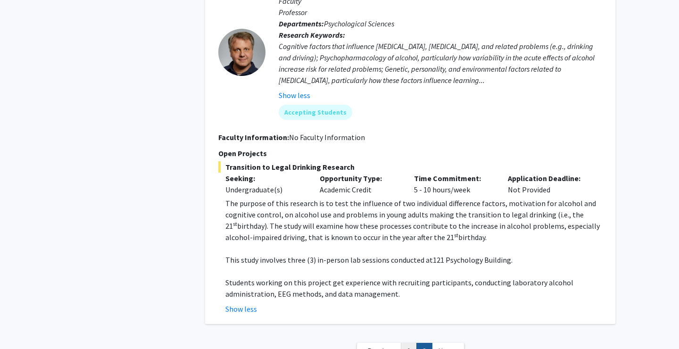
click at [407, 343] on link "1" at bounding box center [409, 351] width 16 height 17
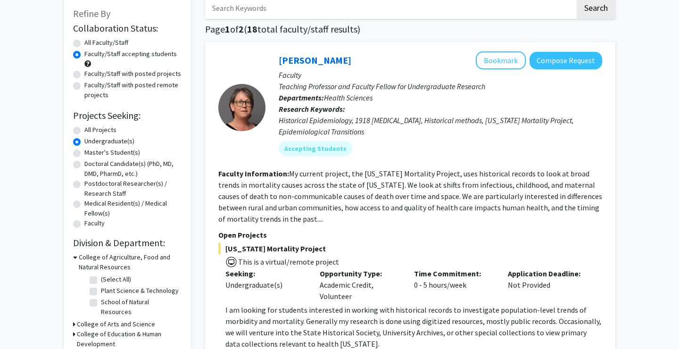
scroll to position [52, 0]
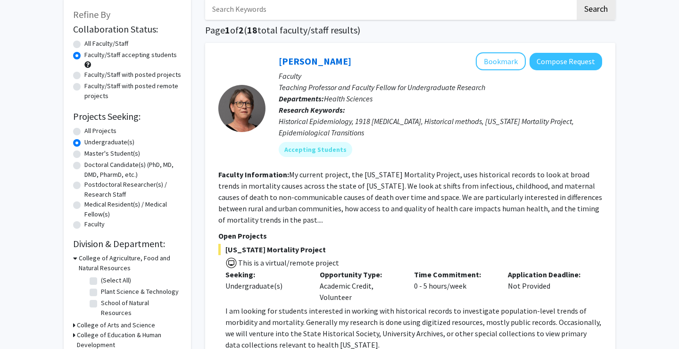
click at [433, 75] on p "Faculty" at bounding box center [441, 75] width 324 height 11
click at [575, 62] on button "Compose Request" at bounding box center [566, 61] width 73 height 17
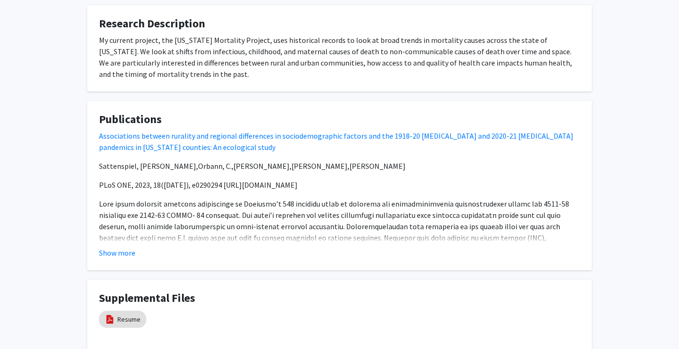
scroll to position [508, 0]
click at [114, 251] on button "Show more" at bounding box center [117, 251] width 36 height 11
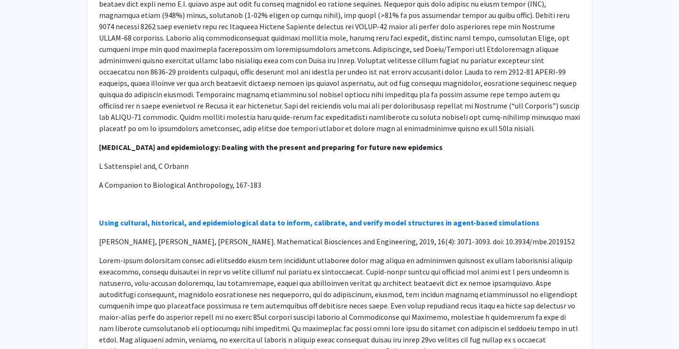
scroll to position [687, 0]
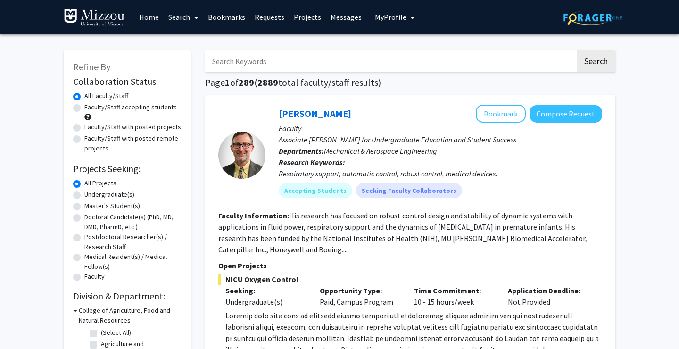
click at [198, 18] on icon at bounding box center [196, 18] width 5 height 8
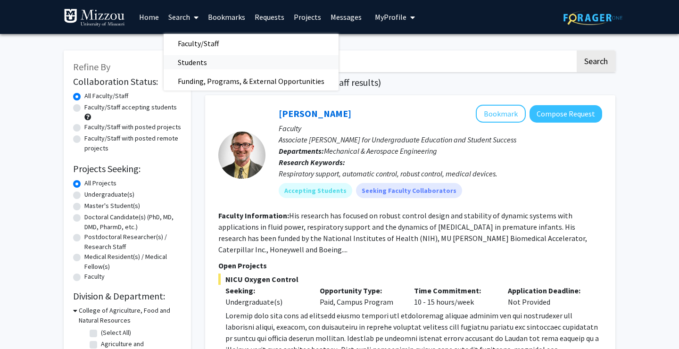
click at [195, 59] on span "Students" at bounding box center [193, 62] width 58 height 19
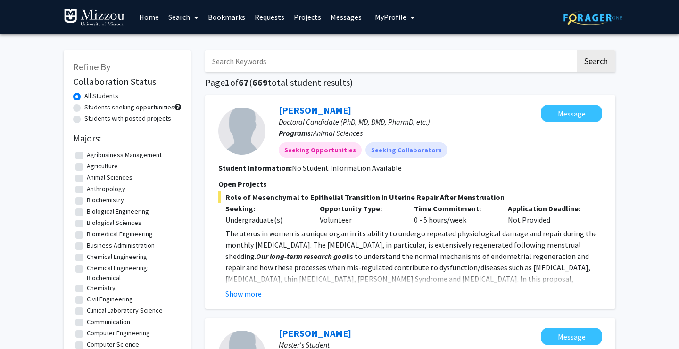
click at [91, 107] on label "Students seeking opportunities" at bounding box center [129, 107] width 90 height 10
click at [91, 107] on input "Students seeking opportunities" at bounding box center [87, 105] width 6 height 6
radio input "true"
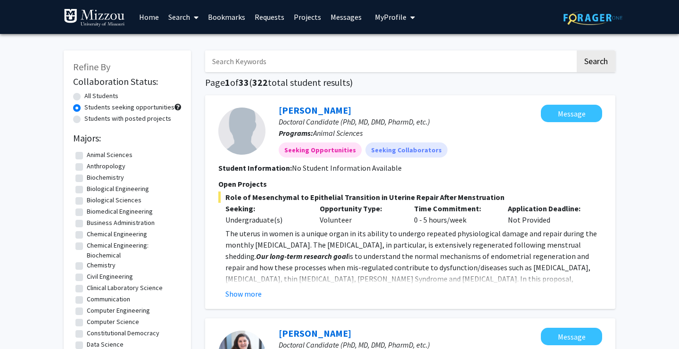
click at [84, 98] on label "All Students" at bounding box center [101, 96] width 34 height 10
click at [84, 97] on input "All Students" at bounding box center [87, 94] width 6 height 6
radio input "true"
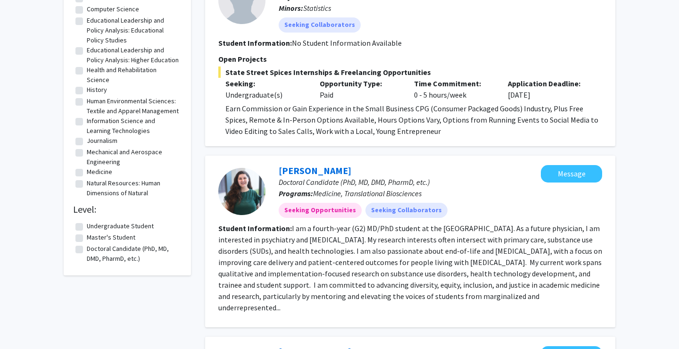
scroll to position [803, 0]
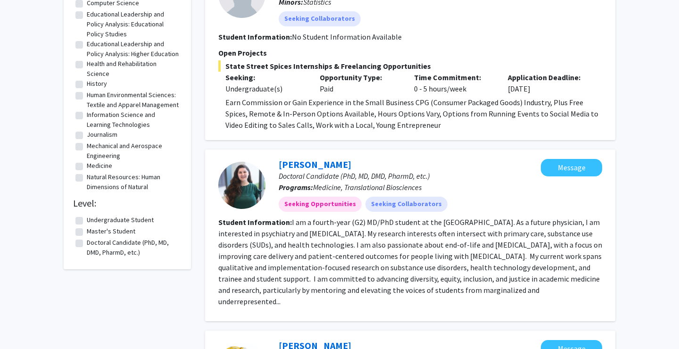
click at [87, 225] on label "Undergraduate Student" at bounding box center [120, 220] width 67 height 10
click at [87, 221] on input "Undergraduate Student" at bounding box center [90, 218] width 6 height 6
checkbox input "true"
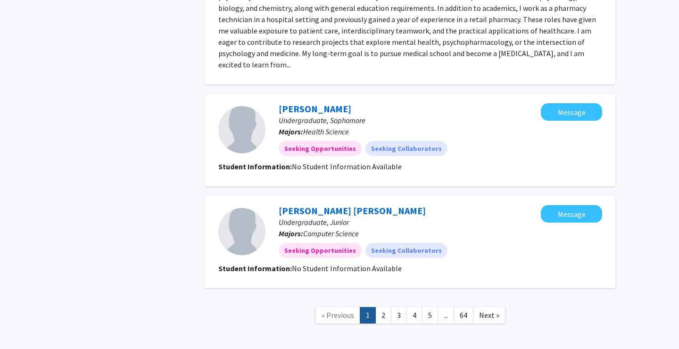
scroll to position [1241, 0]
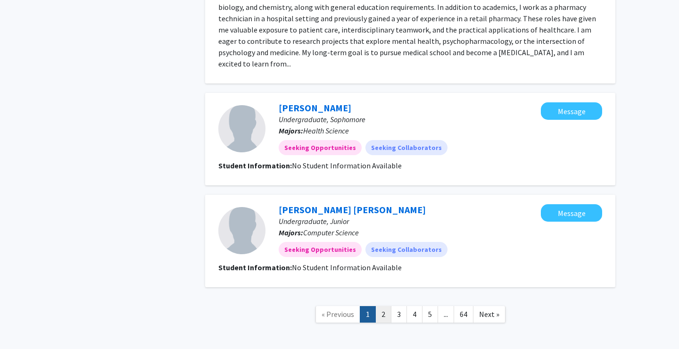
click at [385, 306] on link "2" at bounding box center [384, 314] width 16 height 17
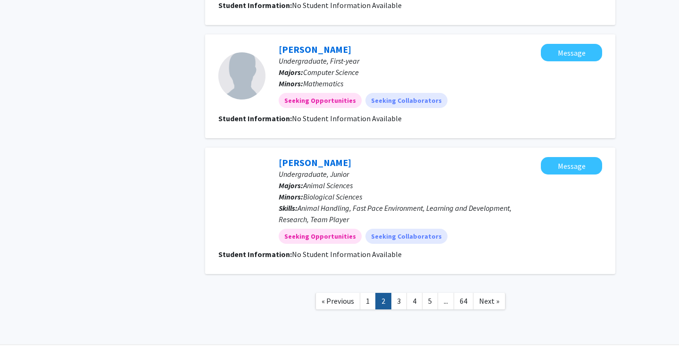
scroll to position [922, 0]
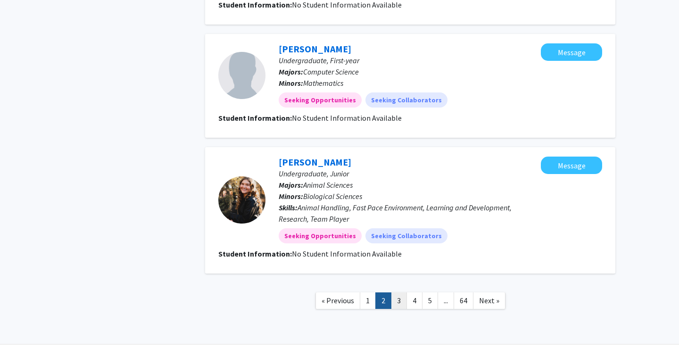
click at [402, 298] on link "3" at bounding box center [399, 301] width 16 height 17
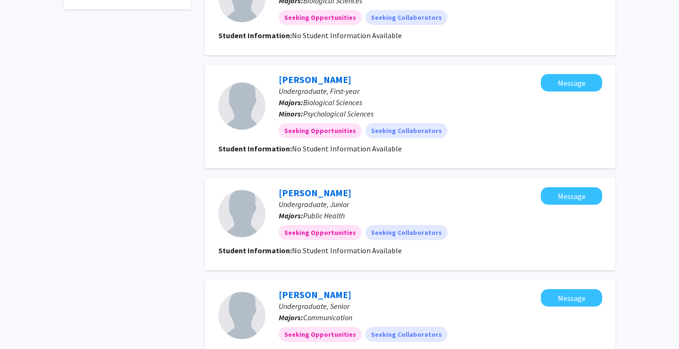
scroll to position [905, 0]
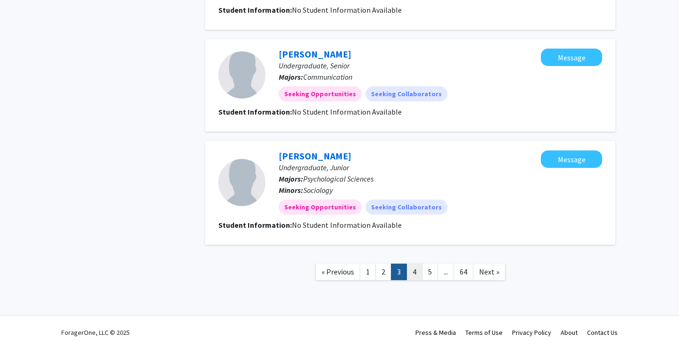
click at [418, 273] on link "4" at bounding box center [415, 272] width 16 height 17
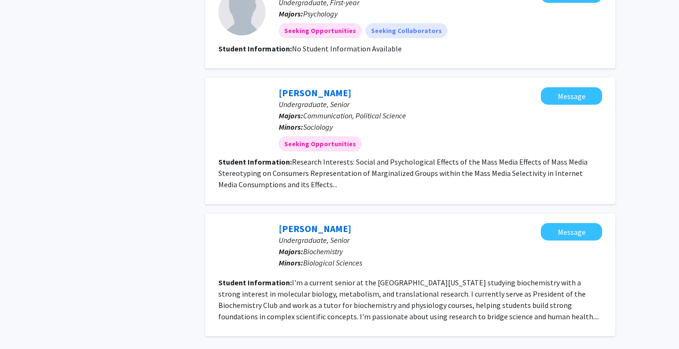
scroll to position [924, 0]
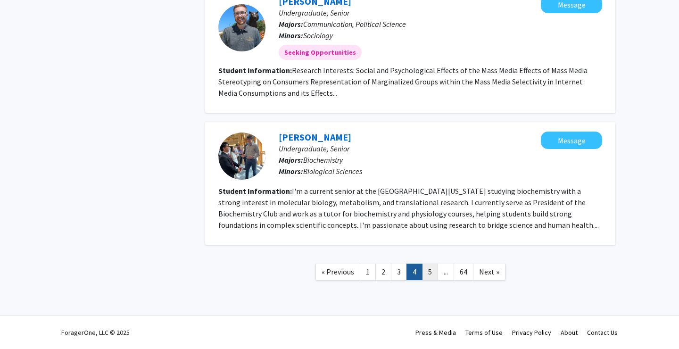
click at [431, 269] on link "5" at bounding box center [430, 272] width 16 height 17
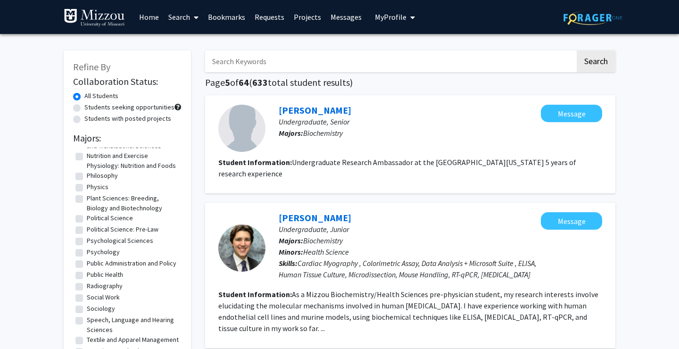
click at [158, 21] on link "Home" at bounding box center [148, 16] width 29 height 33
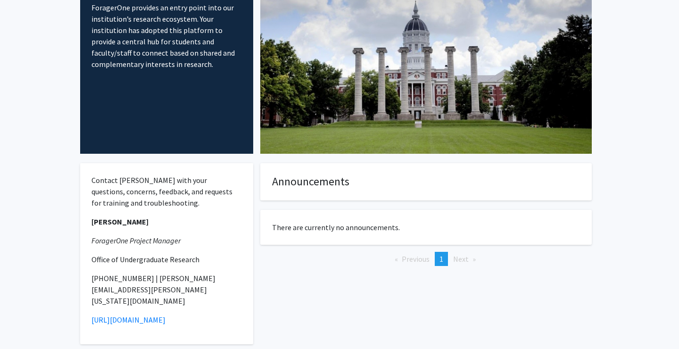
scroll to position [84, 0]
